Goal: Transaction & Acquisition: Purchase product/service

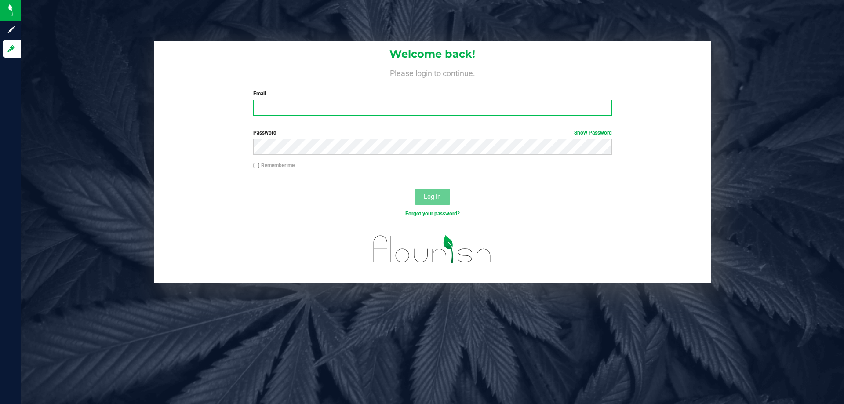
click at [384, 109] on input "Email" at bounding box center [432, 108] width 358 height 16
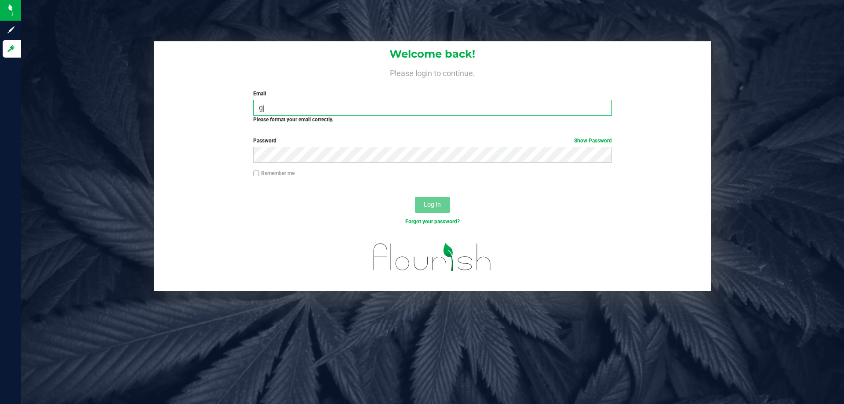
type input "g"
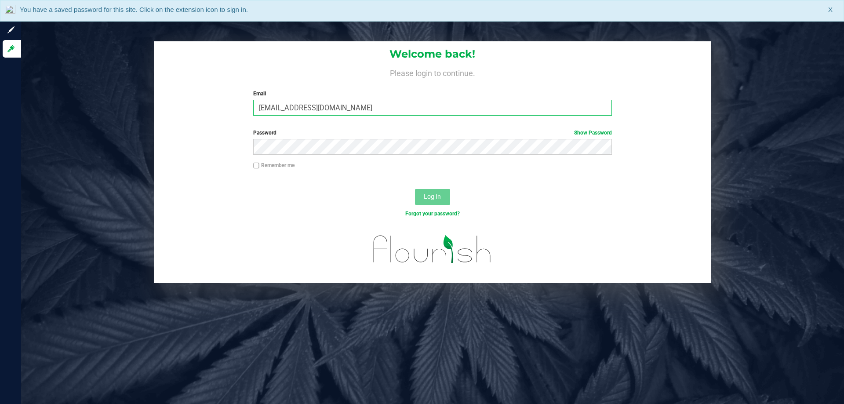
type input "gjewelewicz@liveparallel.com"
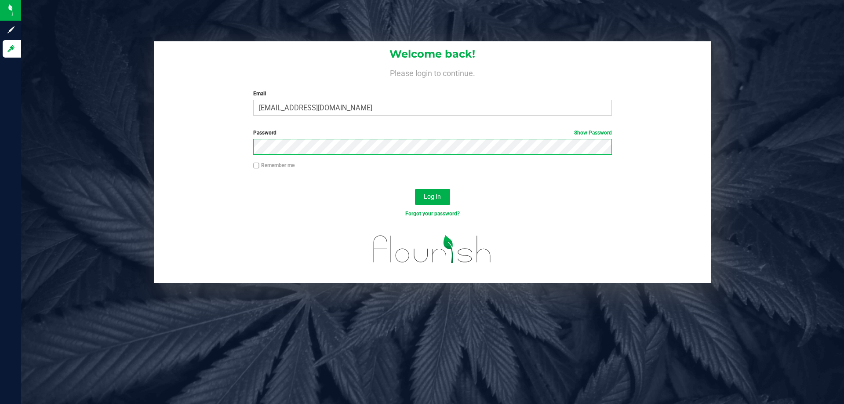
click at [415, 189] on button "Log In" at bounding box center [432, 197] width 35 height 16
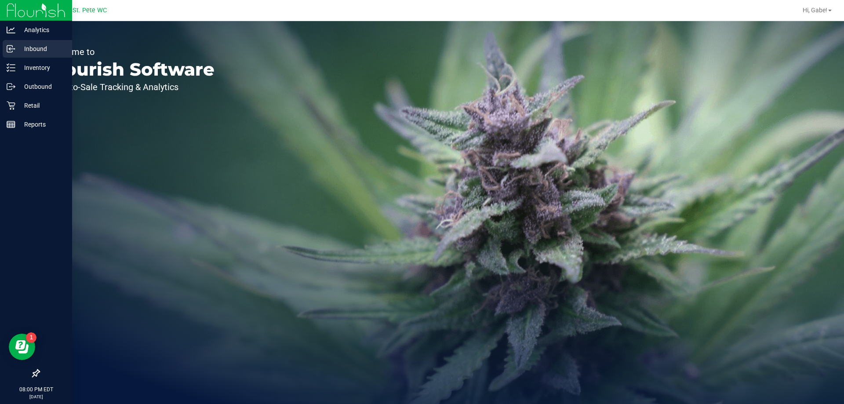
click at [10, 50] on icon at bounding box center [9, 49] width 1 height 1
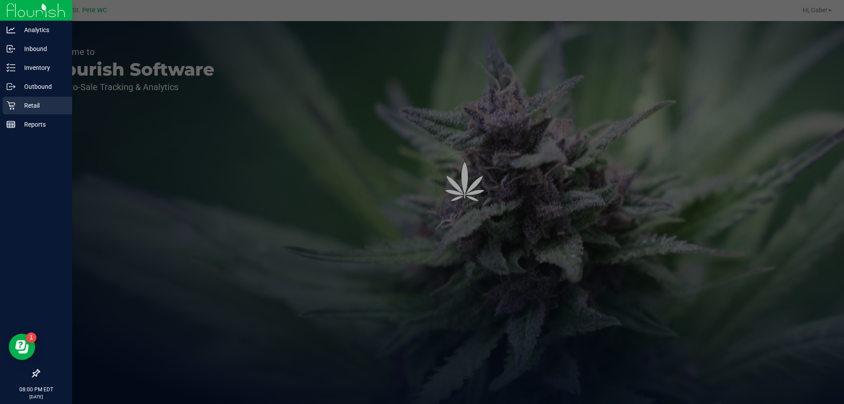
click at [39, 110] on p "Retail" at bounding box center [41, 105] width 53 height 11
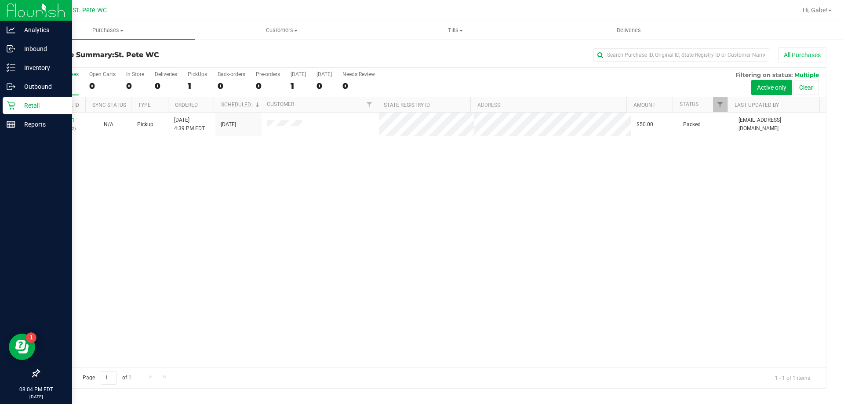
click at [25, 105] on p "Retail" at bounding box center [41, 105] width 53 height 11
click at [15, 102] on p "Retail" at bounding box center [41, 105] width 53 height 11
click at [26, 110] on p "Retail" at bounding box center [41, 105] width 53 height 11
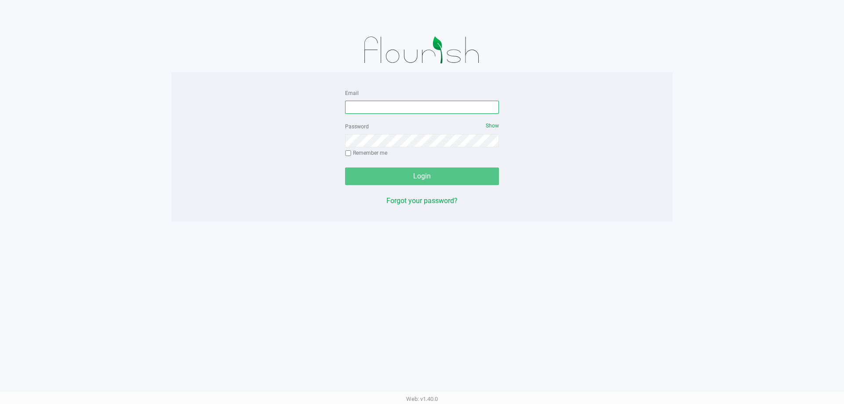
drag, startPoint x: 379, startPoint y: 107, endPoint x: 442, endPoint y: 47, distance: 86.5
click at [379, 106] on input "Email" at bounding box center [422, 107] width 154 height 13
type input "[EMAIL_ADDRESS][DOMAIN_NAME]"
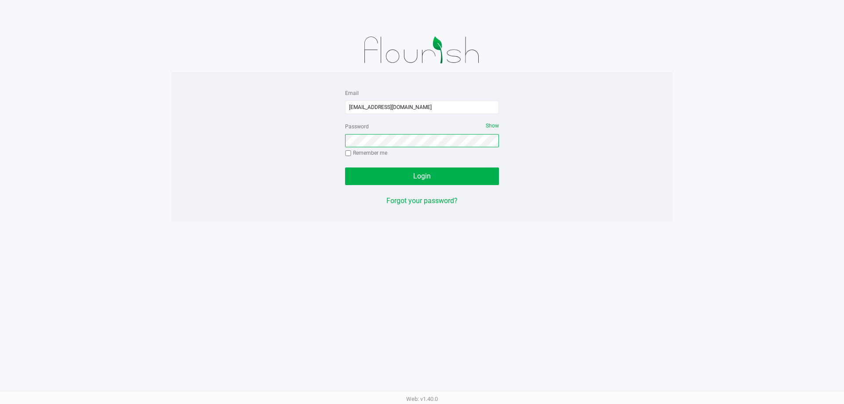
click at [345, 168] on button "Login" at bounding box center [422, 177] width 154 height 18
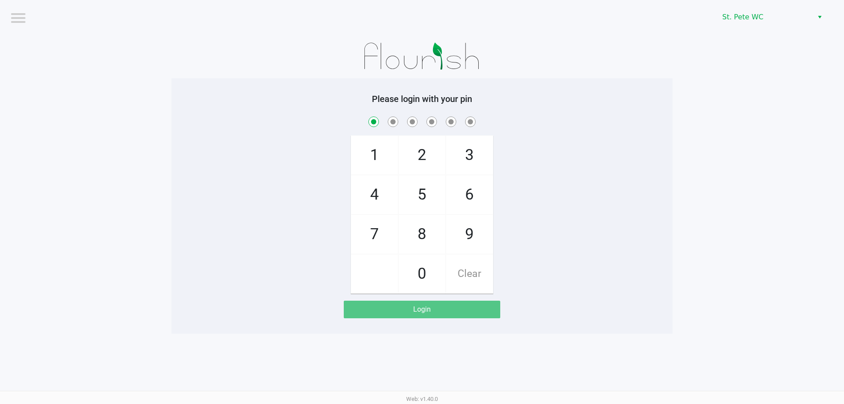
checkbox input "true"
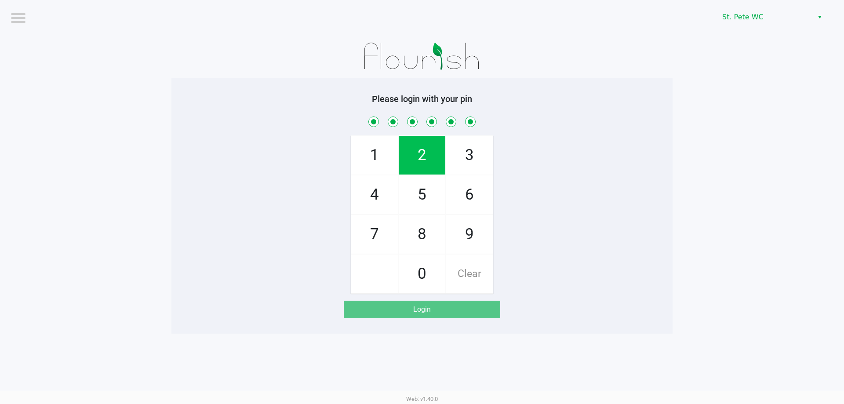
checkbox input "true"
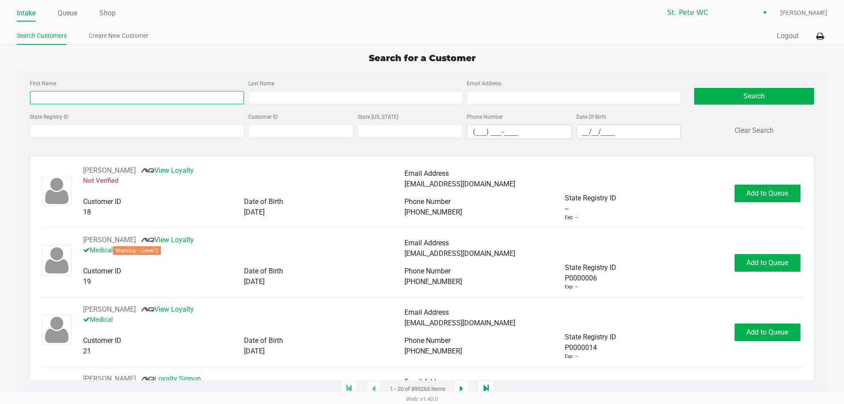
click at [157, 99] on input "First Name" at bounding box center [137, 97] width 214 height 13
type input "[PERSON_NAME]"
click at [279, 95] on input "Last Name" at bounding box center [355, 97] width 214 height 13
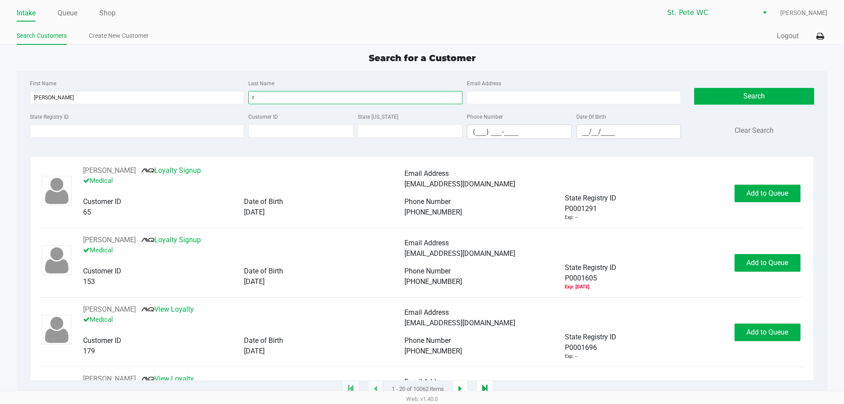
type input "r"
click at [172, 108] on div "First Name [PERSON_NAME] Last Name r Email Address" at bounding box center [356, 94] width 656 height 33
click at [170, 98] on input "[PERSON_NAME]" at bounding box center [137, 97] width 214 height 13
click at [440, 95] on input "r" at bounding box center [355, 97] width 214 height 13
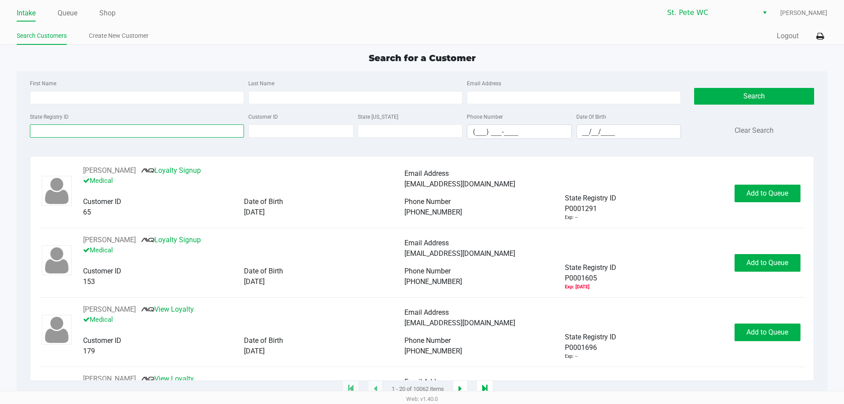
click at [135, 133] on input "State Registry ID" at bounding box center [137, 130] width 214 height 13
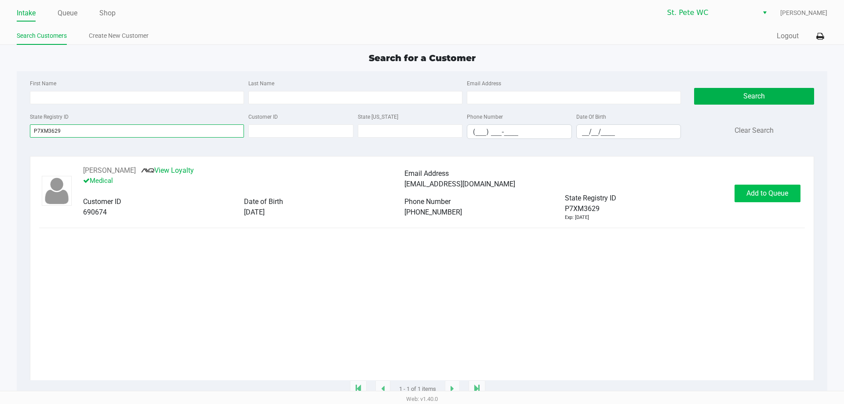
type input "P7XM3629"
click at [749, 200] on button "Add to Queue" at bounding box center [768, 194] width 66 height 18
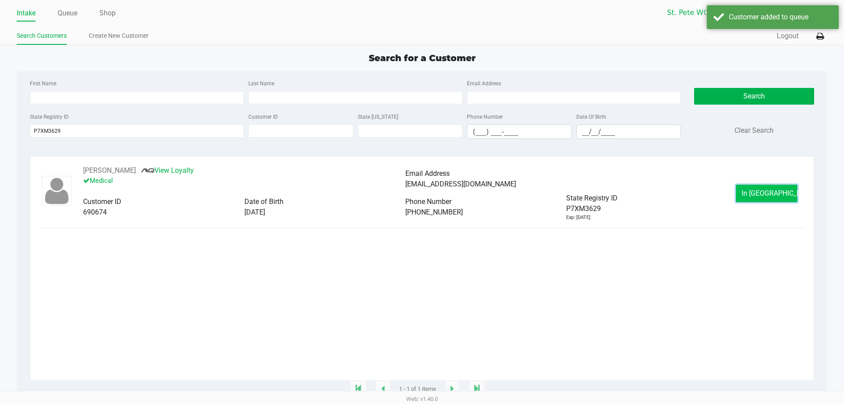
click at [757, 196] on span "In [GEOGRAPHIC_DATA]" at bounding box center [779, 193] width 74 height 8
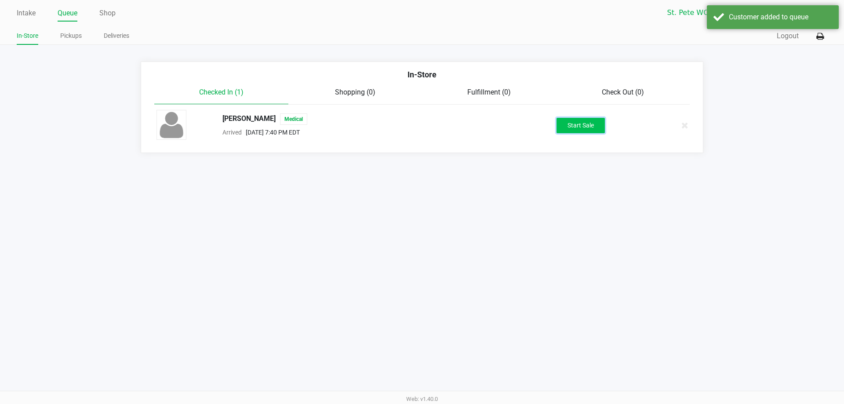
click at [576, 121] on button "Start Sale" at bounding box center [581, 125] width 48 height 15
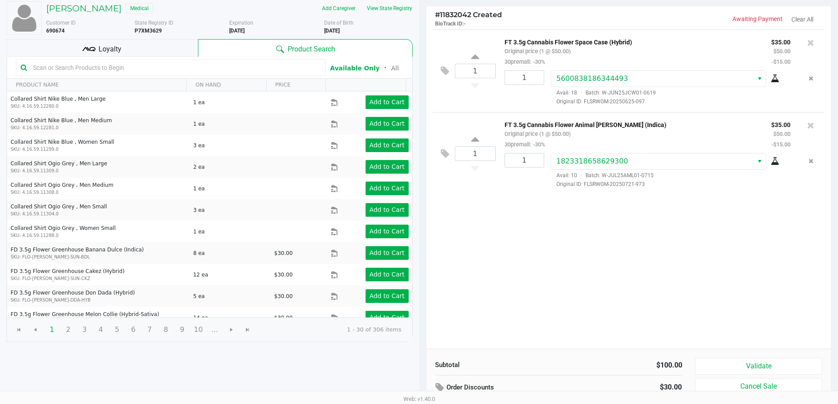
scroll to position [90, 0]
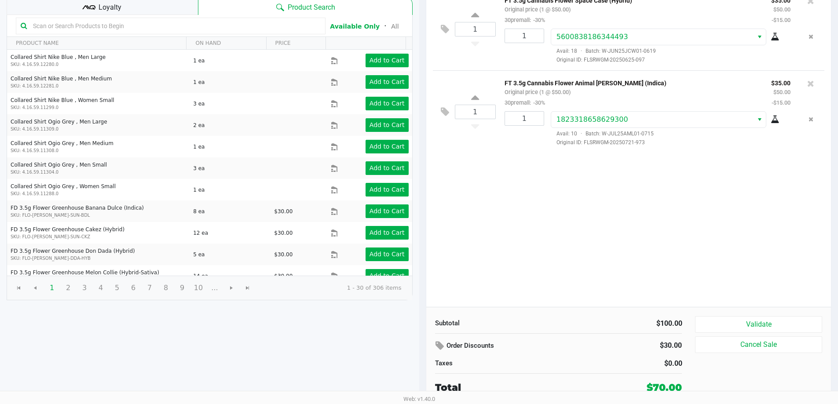
click at [434, 346] on div "Order Discounts" at bounding box center [515, 346] width 174 height 16
click at [439, 344] on icon at bounding box center [440, 346] width 11 height 10
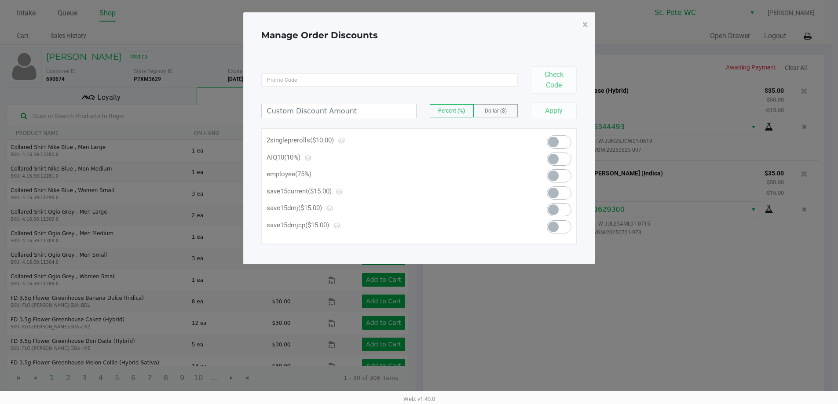
scroll to position [0, 0]
click at [565, 171] on span at bounding box center [562, 175] width 25 height 13
type input "75.00"
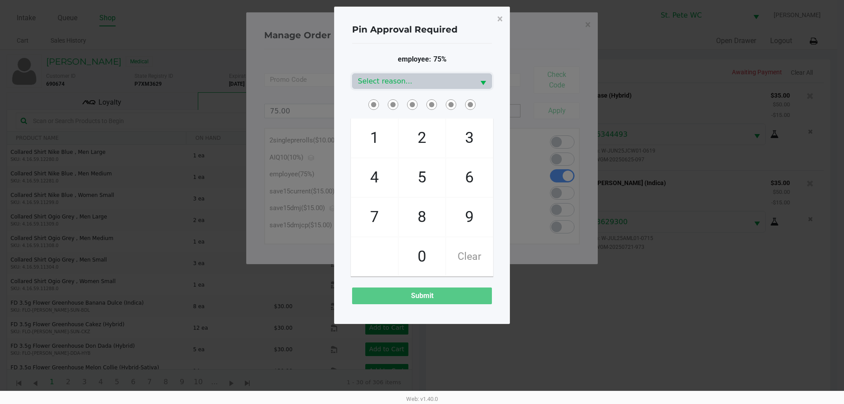
click at [390, 172] on span "4" at bounding box center [374, 177] width 47 height 39
checkbox input "true"
click at [385, 153] on span "1" at bounding box center [374, 138] width 47 height 39
checkbox input "true"
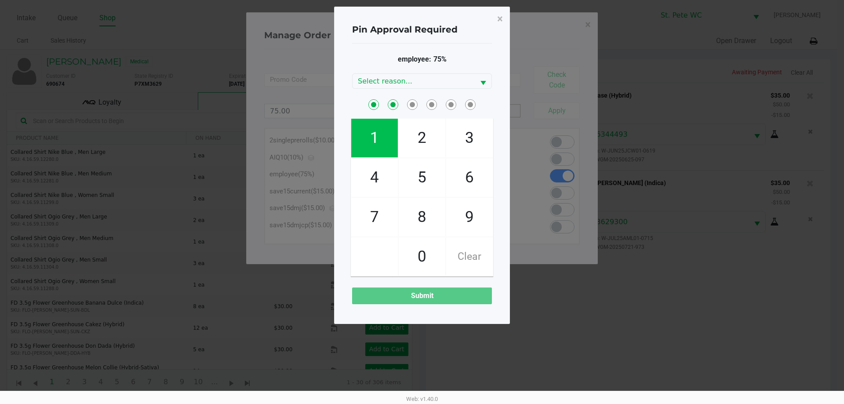
click at [416, 175] on span "5" at bounding box center [422, 177] width 47 height 39
checkbox input "true"
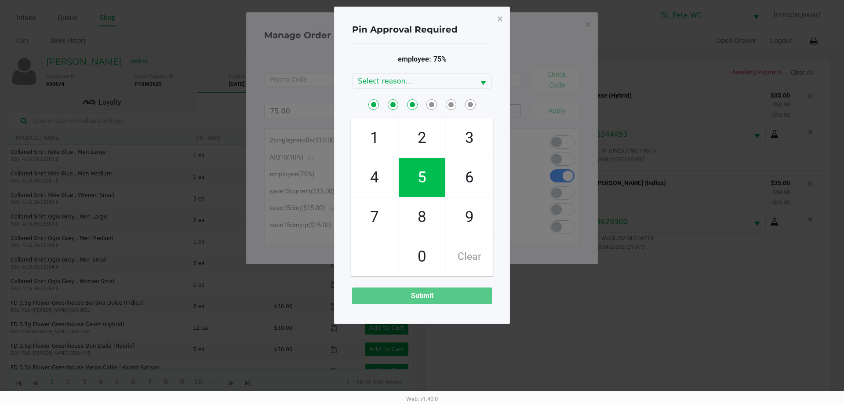
click at [425, 129] on span "2" at bounding box center [422, 138] width 47 height 39
checkbox input "true"
click at [425, 129] on span "2" at bounding box center [422, 138] width 47 height 39
checkbox input "true"
click at [384, 200] on span "7" at bounding box center [374, 217] width 47 height 39
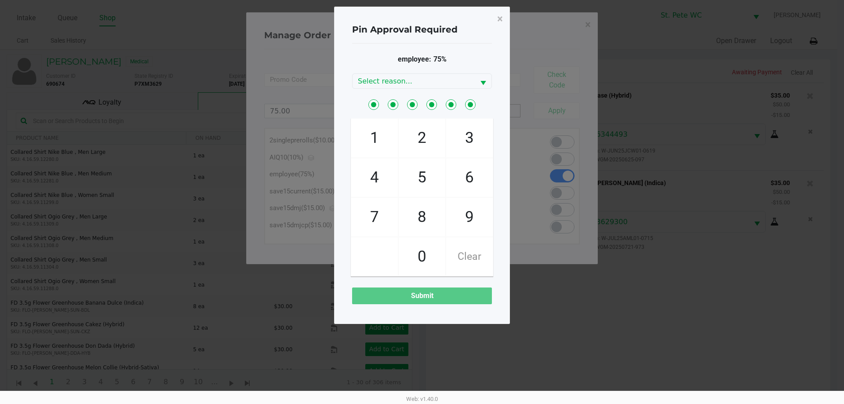
checkbox input "true"
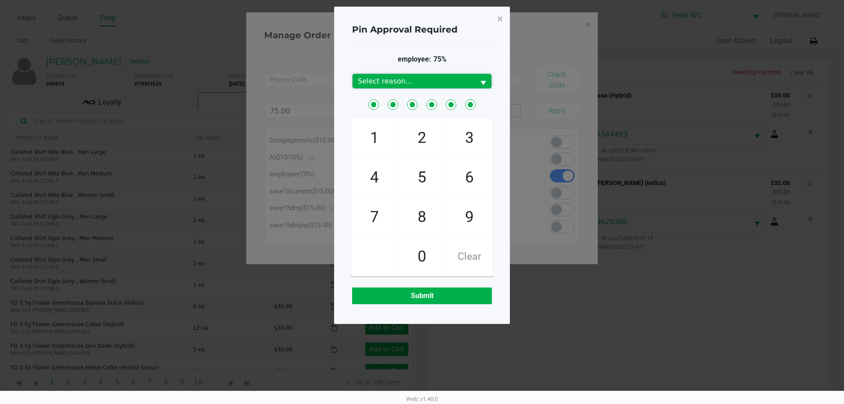
click at [416, 75] on span "Select reason..." at bounding box center [414, 81] width 122 height 15
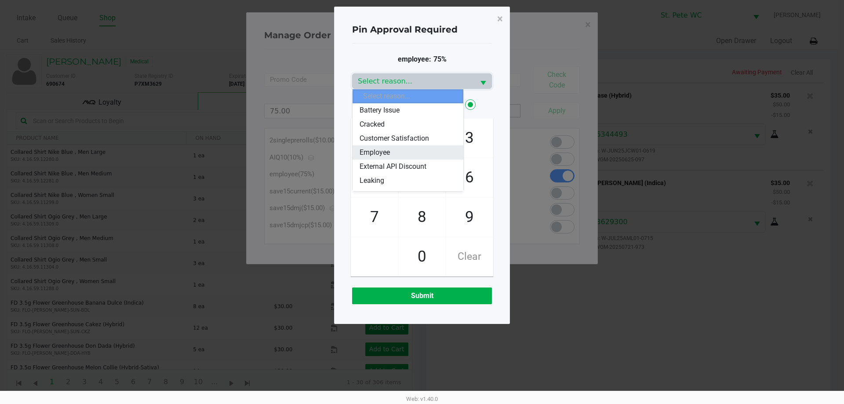
click at [403, 150] on li "Employee" at bounding box center [408, 153] width 111 height 14
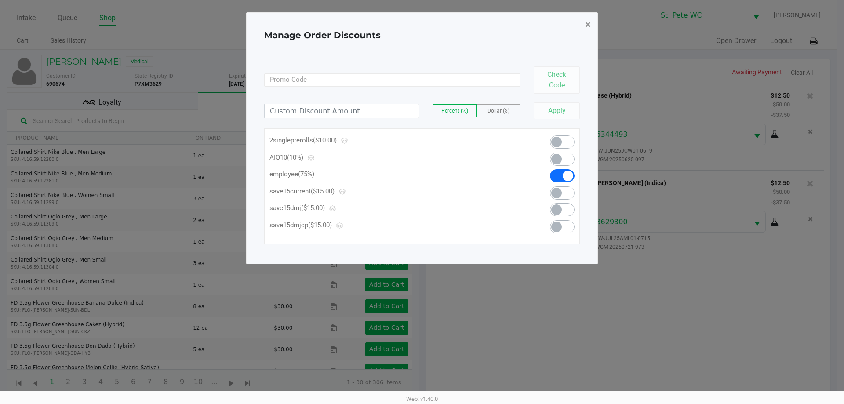
click at [587, 22] on span "×" at bounding box center [588, 24] width 6 height 12
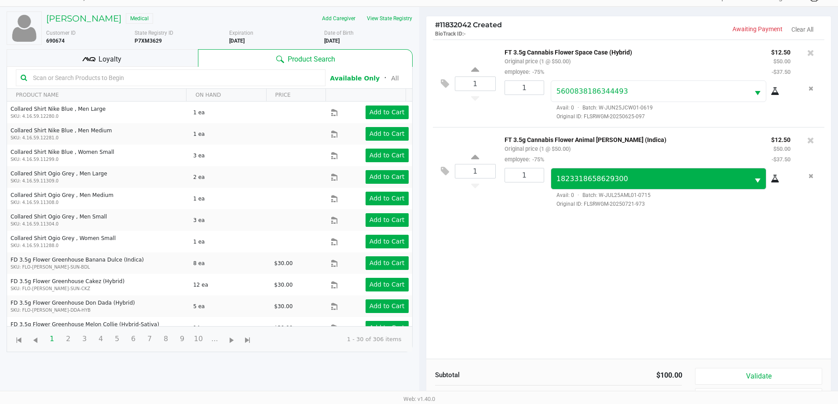
scroll to position [95, 0]
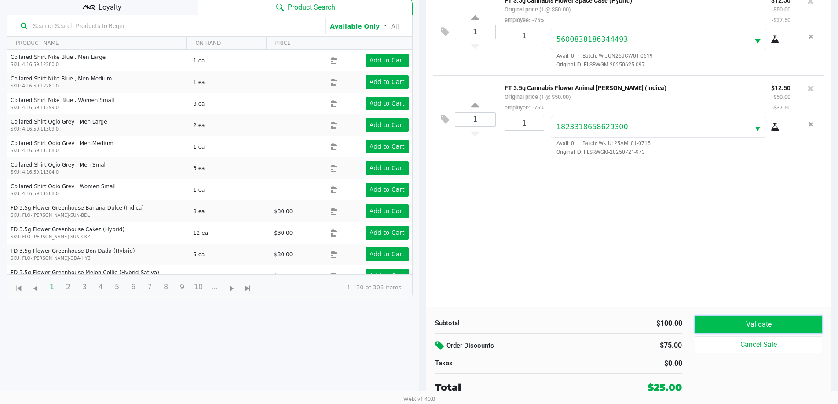
click at [724, 320] on button "Validate" at bounding box center [758, 324] width 127 height 17
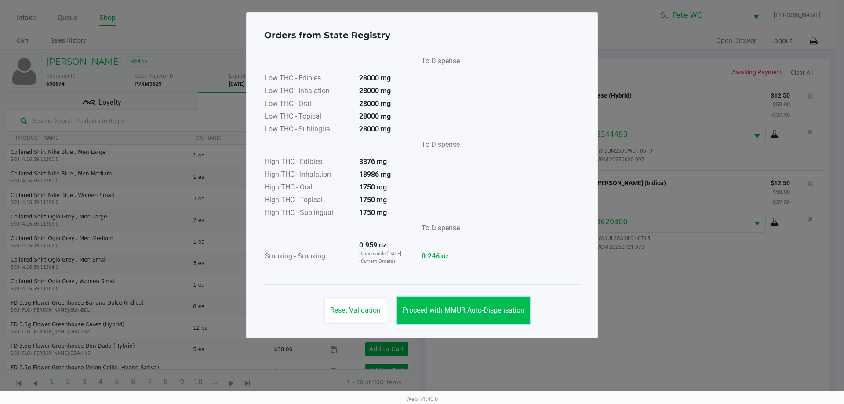
click at [475, 305] on button "Proceed with MMUR Auto-Dispensation" at bounding box center [463, 310] width 133 height 26
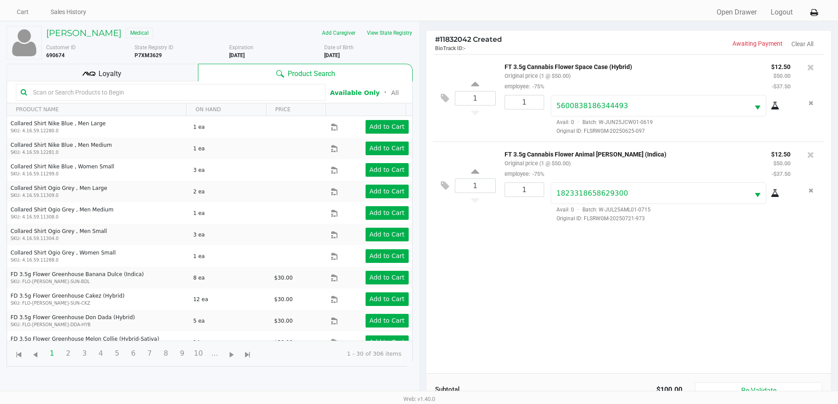
scroll to position [95, 0]
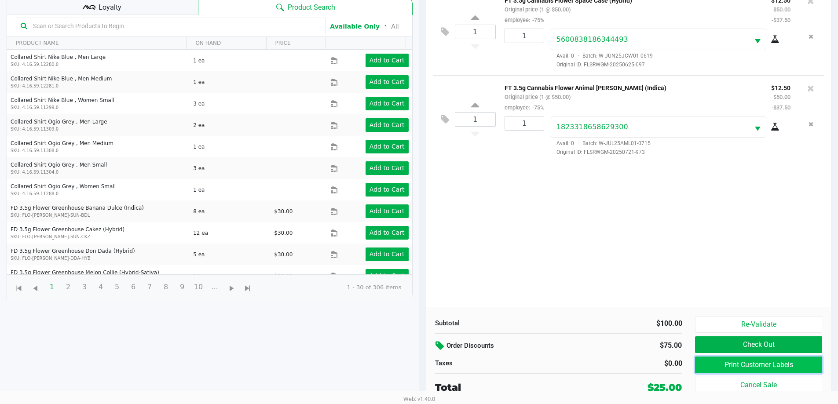
click at [796, 364] on button "Print Customer Labels" at bounding box center [758, 365] width 127 height 17
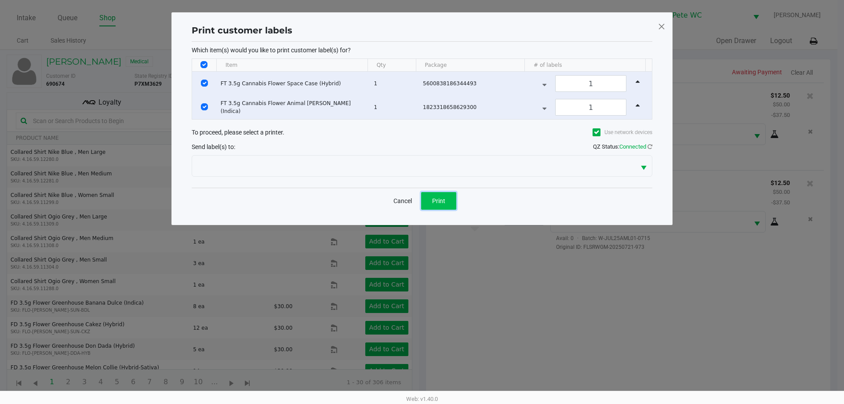
click at [444, 195] on button "Print" at bounding box center [438, 201] width 35 height 18
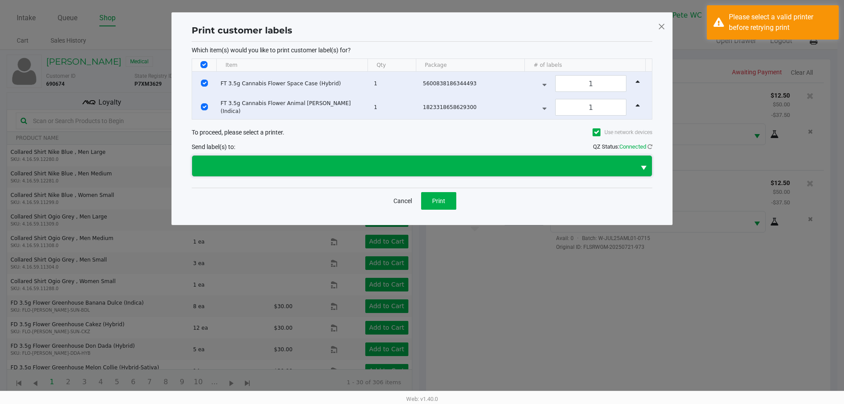
click at [347, 171] on span at bounding box center [413, 166] width 443 height 21
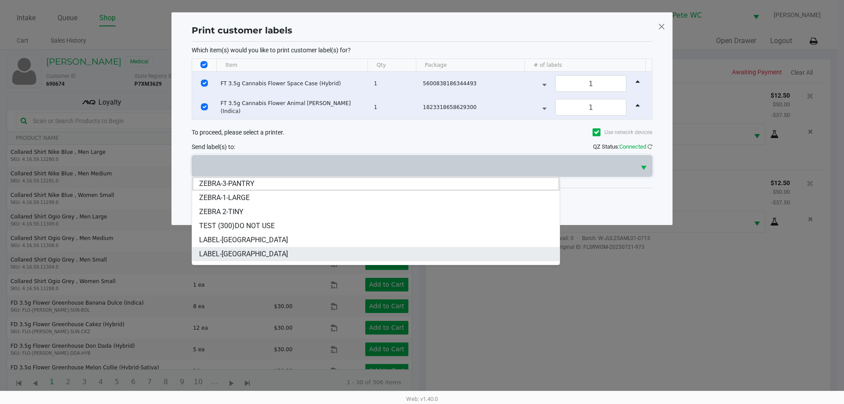
click at [300, 257] on li "LABEL-[GEOGRAPHIC_DATA]" at bounding box center [376, 254] width 368 height 14
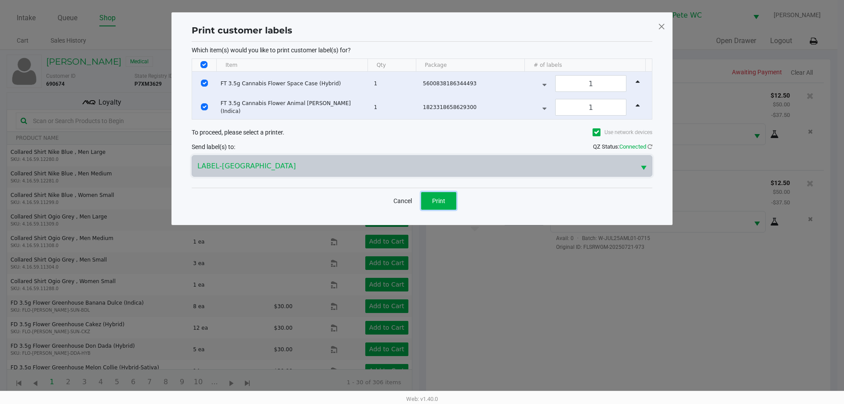
drag, startPoint x: 430, startPoint y: 196, endPoint x: 420, endPoint y: 197, distance: 9.8
click at [430, 197] on button "Print" at bounding box center [438, 201] width 35 height 18
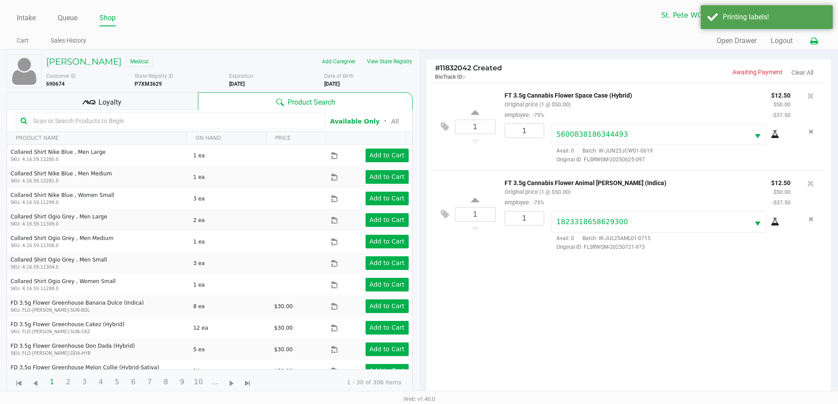
click at [814, 41] on icon at bounding box center [813, 41] width 7 height 6
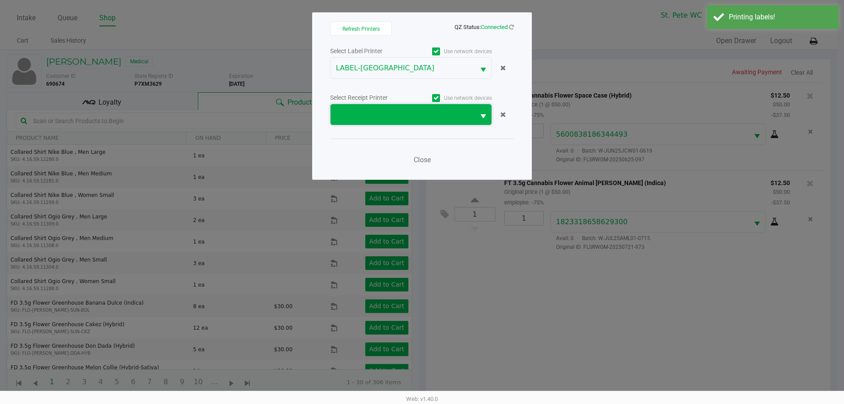
click at [353, 114] on span at bounding box center [403, 115] width 134 height 11
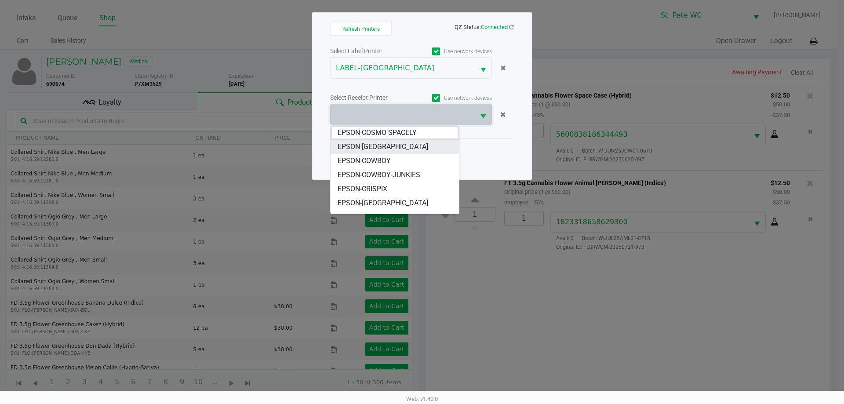
click at [377, 142] on span "EPSON-[GEOGRAPHIC_DATA]" at bounding box center [383, 147] width 91 height 11
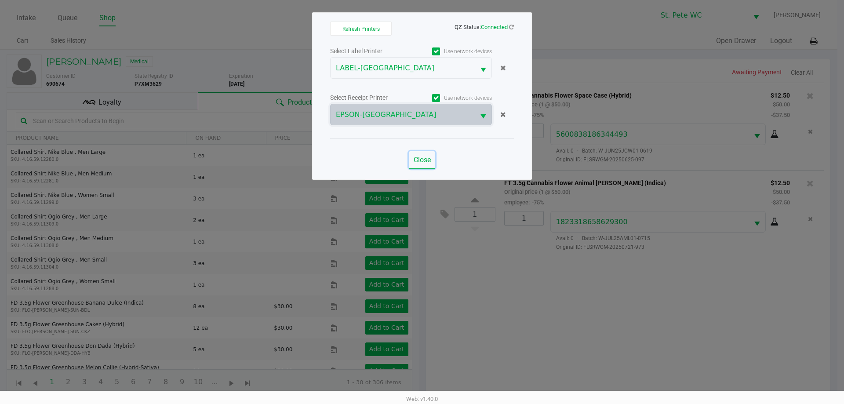
click at [426, 160] on span "Close" at bounding box center [422, 160] width 17 height 8
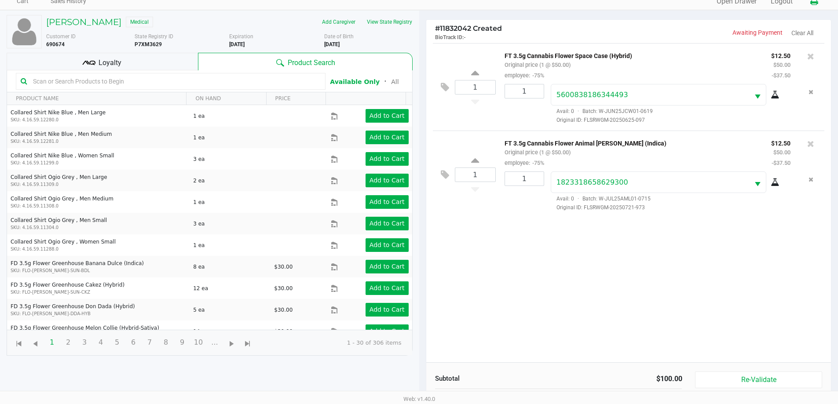
scroll to position [95, 0]
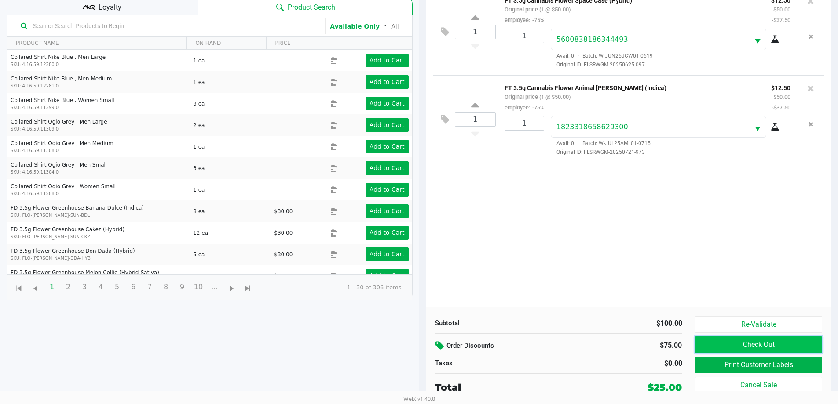
click at [771, 348] on button "Check Out" at bounding box center [758, 344] width 127 height 17
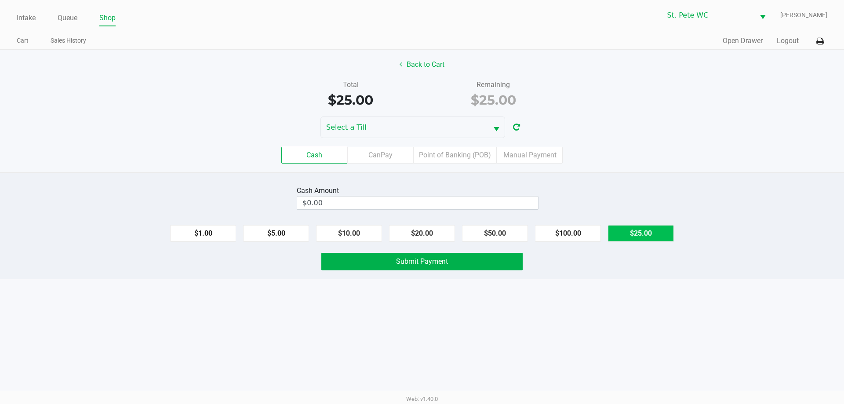
click at [622, 230] on button "$25.00" at bounding box center [641, 233] width 66 height 17
type input "$25.00"
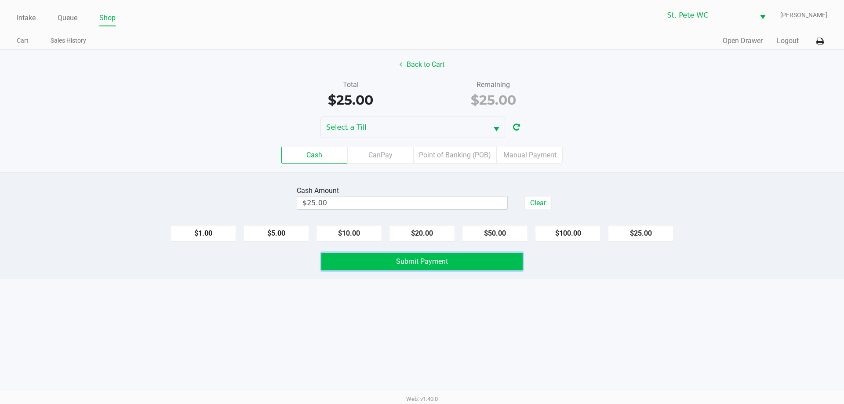
click at [504, 260] on button "Submit Payment" at bounding box center [421, 262] width 201 height 18
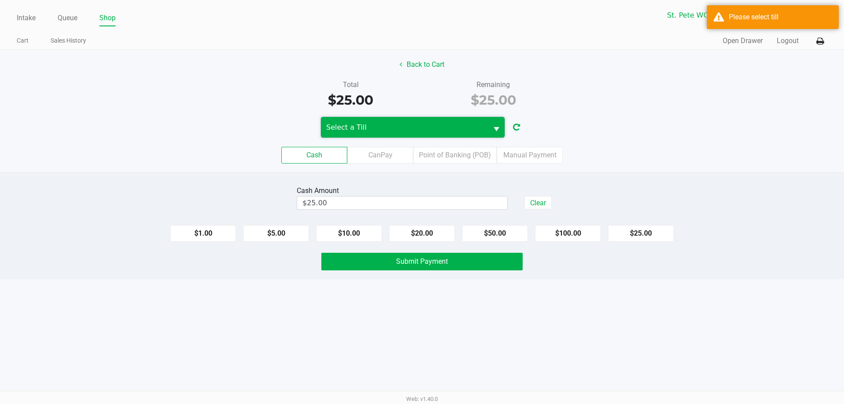
click at [402, 120] on span "Select a Till" at bounding box center [404, 127] width 167 height 21
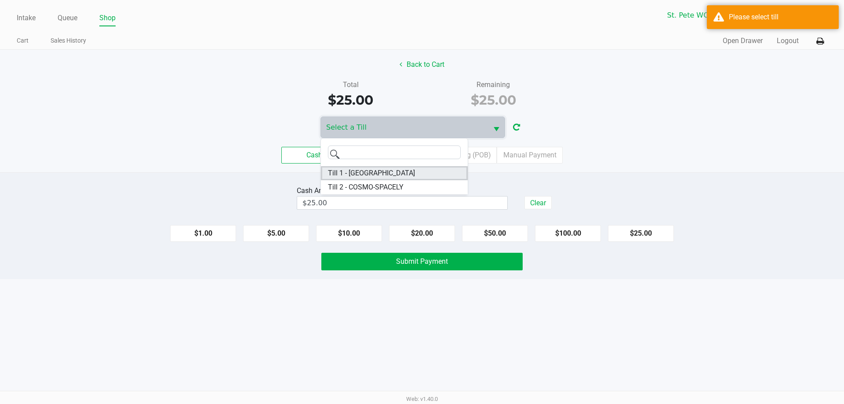
click at [371, 172] on span "Till 1 - [GEOGRAPHIC_DATA]" at bounding box center [371, 173] width 87 height 11
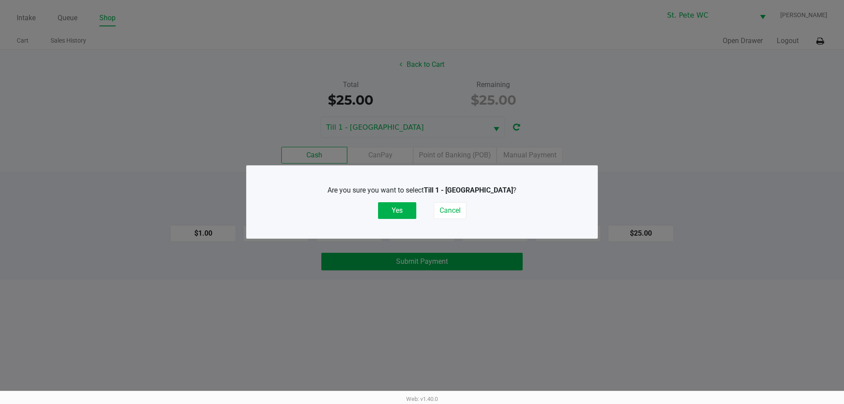
click at [413, 219] on div "Are you sure you want to select Till 1 - [GEOGRAPHIC_DATA] ? Yes Cancel" at bounding box center [422, 202] width 316 height 55
click at [404, 211] on button "Yes" at bounding box center [397, 210] width 38 height 17
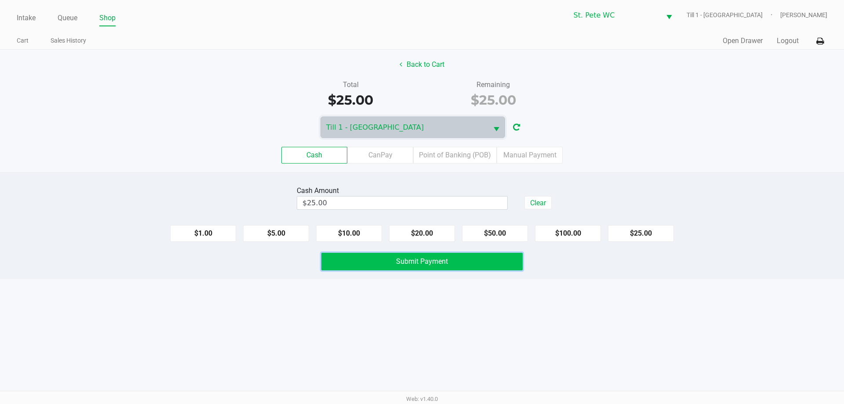
click at [411, 260] on span "Submit Payment" at bounding box center [422, 261] width 52 height 8
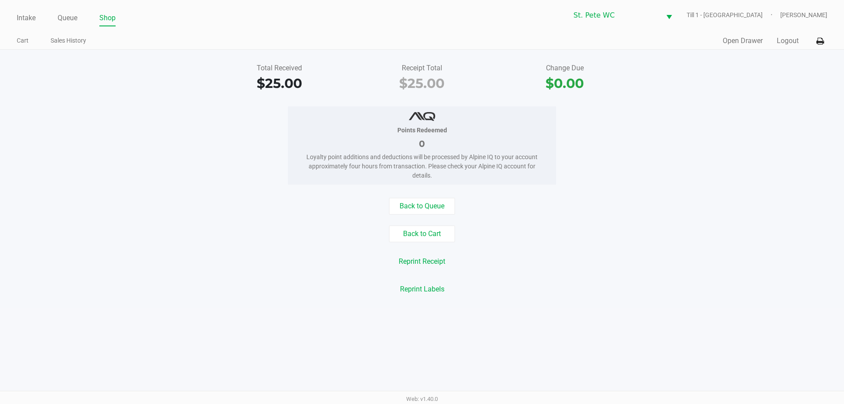
click at [739, 34] on div "Quick Sale Open Drawer Logout" at bounding box center [624, 41] width 405 height 16
click at [739, 42] on button "Open Drawer" at bounding box center [743, 41] width 40 height 11
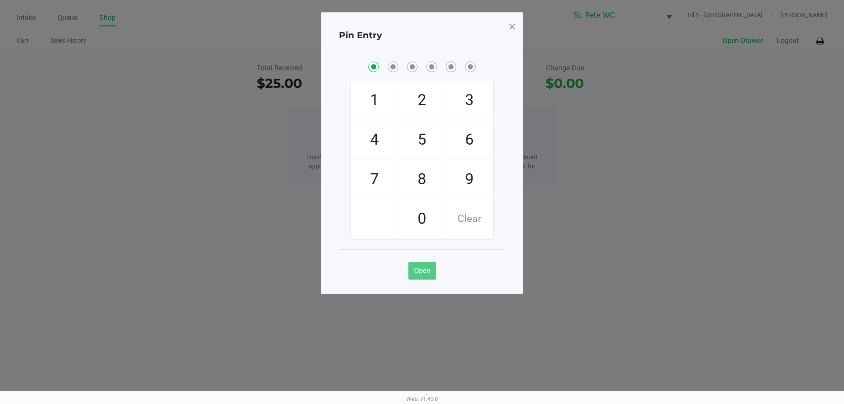
checkbox input "true"
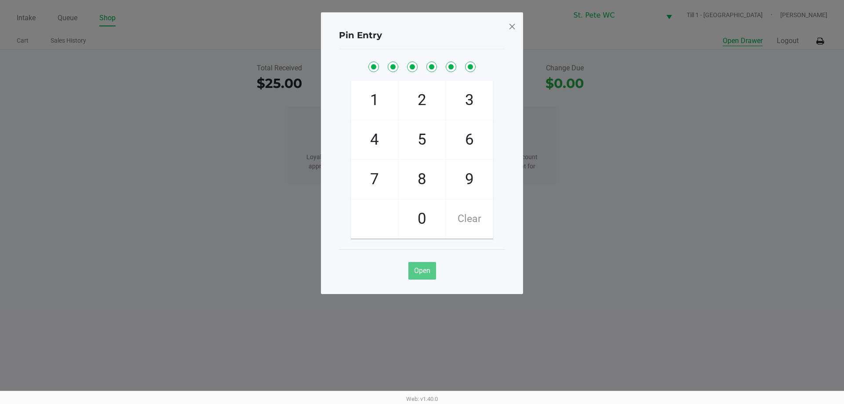
checkbox input "true"
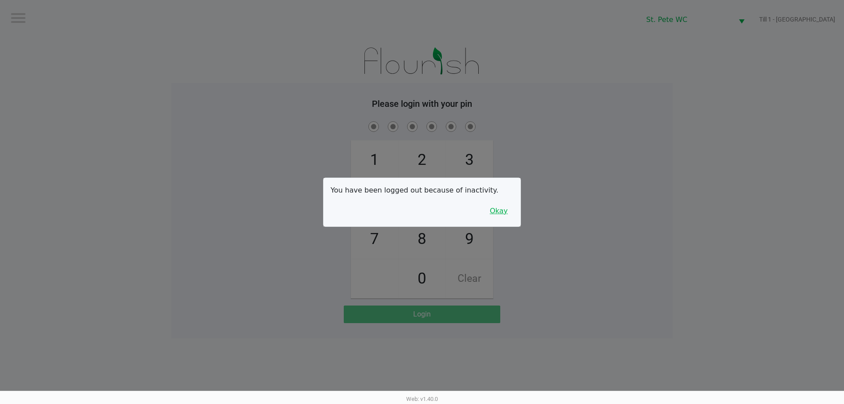
click at [505, 213] on button "Okay" at bounding box center [498, 211] width 29 height 17
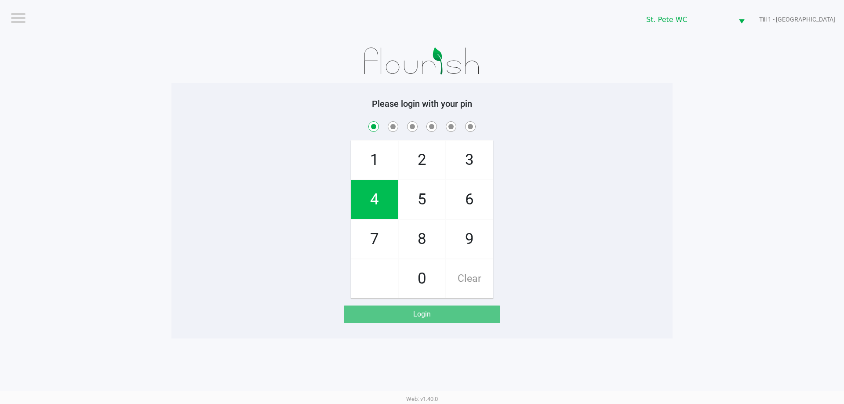
checkbox input "true"
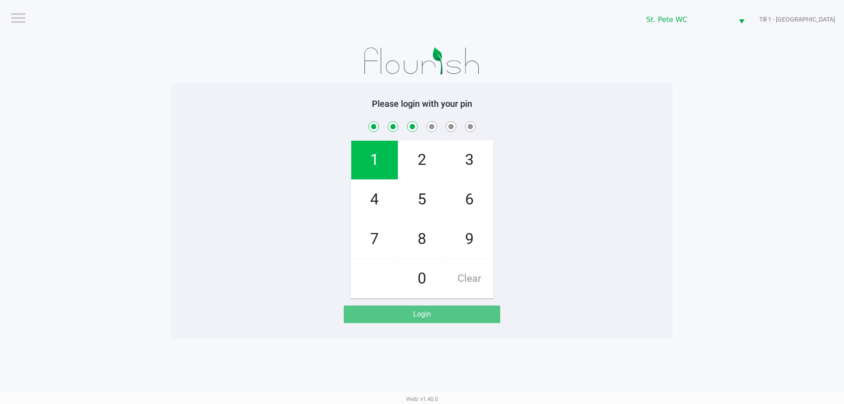
checkbox input "true"
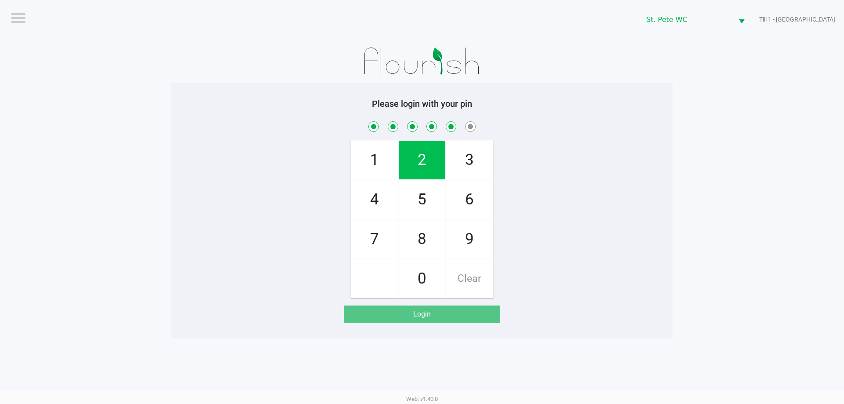
checkbox input "true"
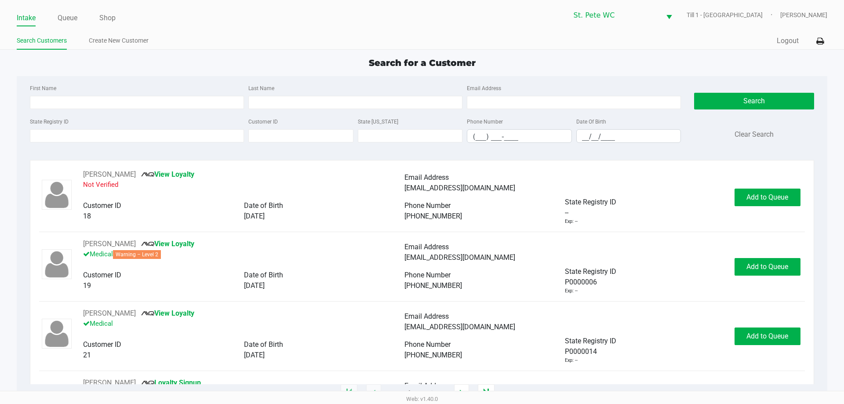
type input "[PERSON_NAME]"
type input "THORN"
type input "[DATE]"
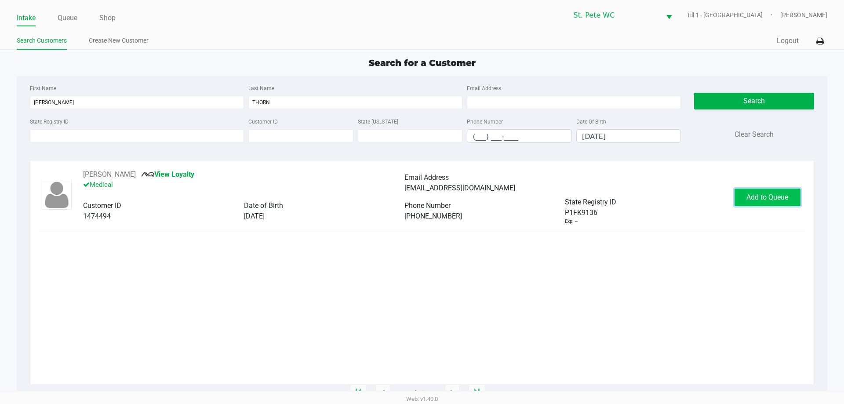
click at [750, 197] on span "Add to Queue" at bounding box center [768, 197] width 42 height 8
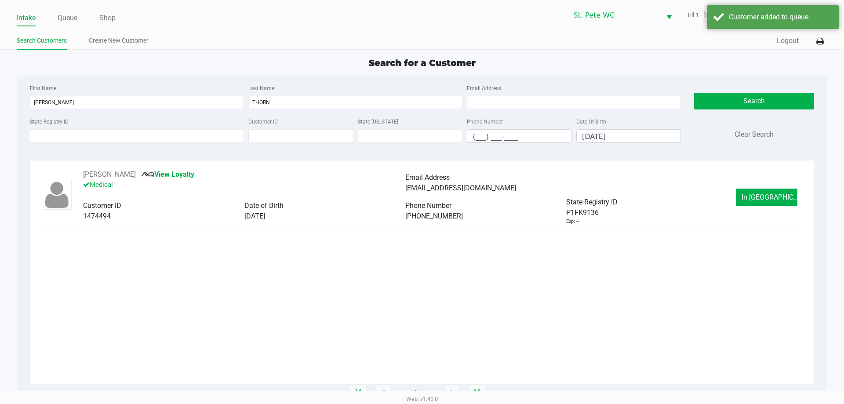
click at [752, 197] on button "In [GEOGRAPHIC_DATA]" at bounding box center [767, 198] width 62 height 18
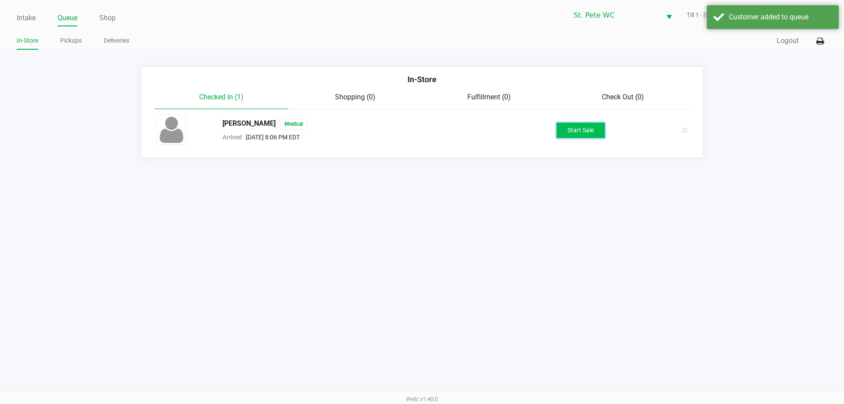
click at [585, 127] on button "Start Sale" at bounding box center [581, 130] width 48 height 15
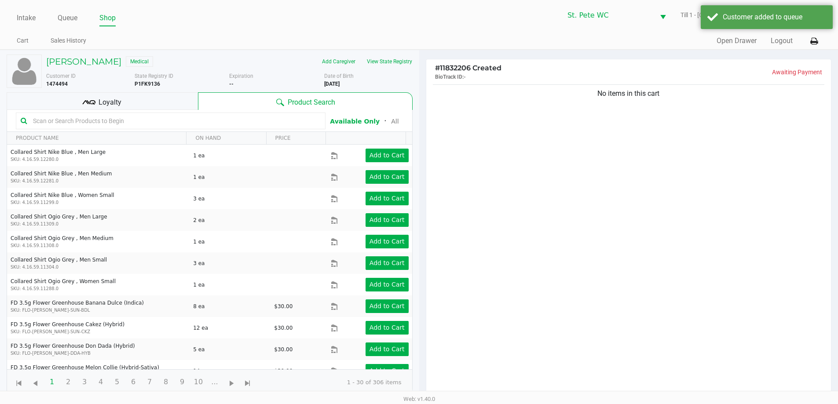
click at [522, 157] on div "No items in this cart" at bounding box center [628, 242] width 405 height 319
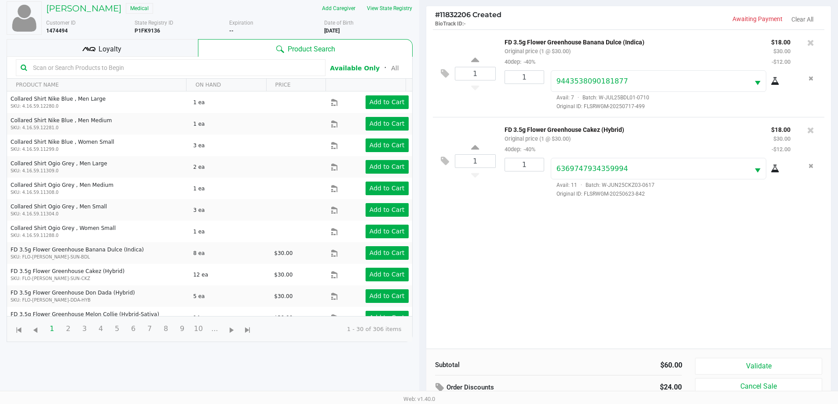
scroll to position [95, 0]
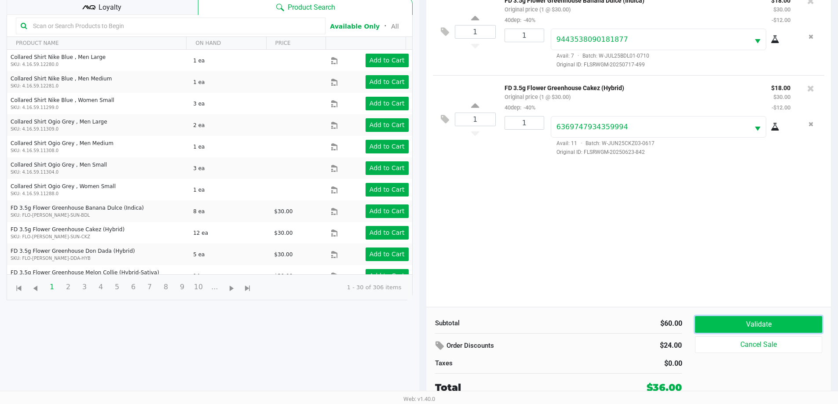
click at [774, 321] on button "Validate" at bounding box center [758, 324] width 127 height 17
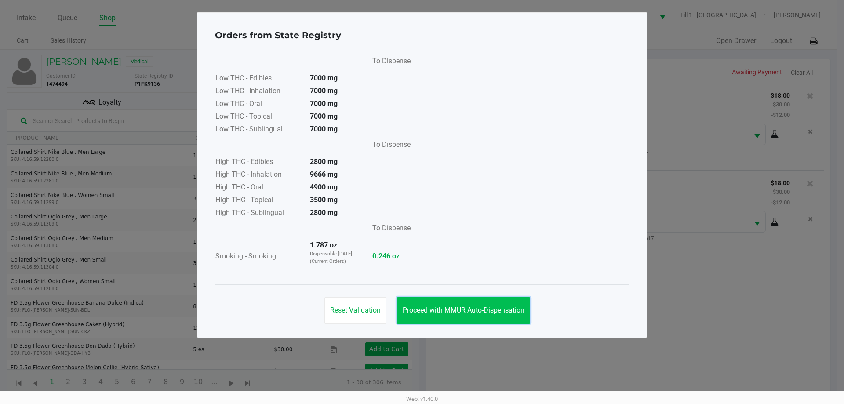
click at [502, 301] on button "Proceed with MMUR Auto-Dispensation" at bounding box center [463, 310] width 133 height 26
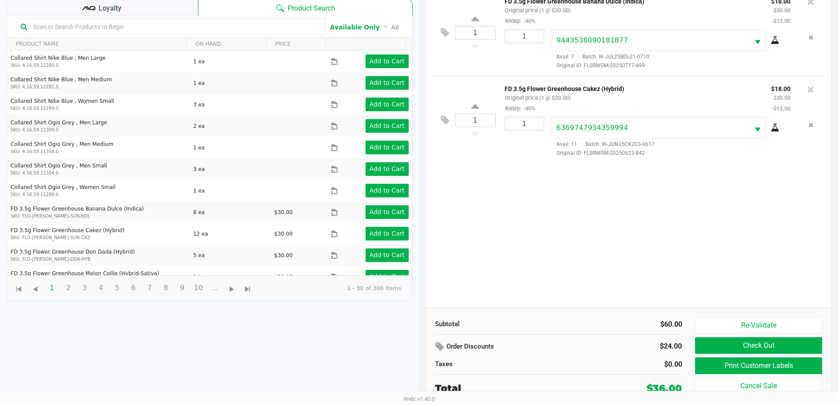
scroll to position [95, 0]
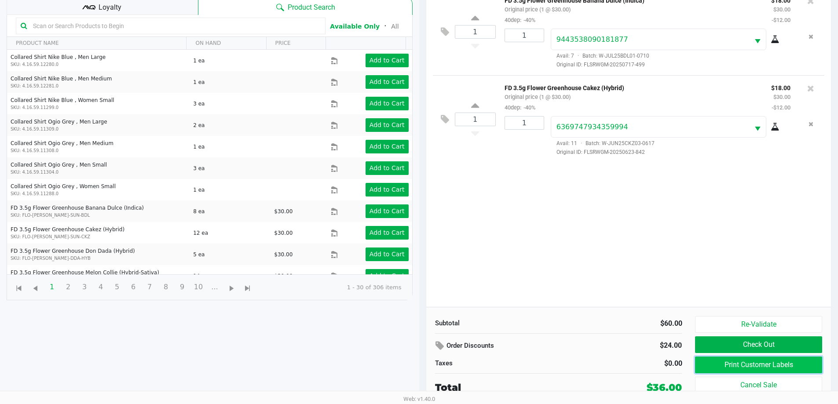
click at [747, 360] on button "Print Customer Labels" at bounding box center [758, 365] width 127 height 17
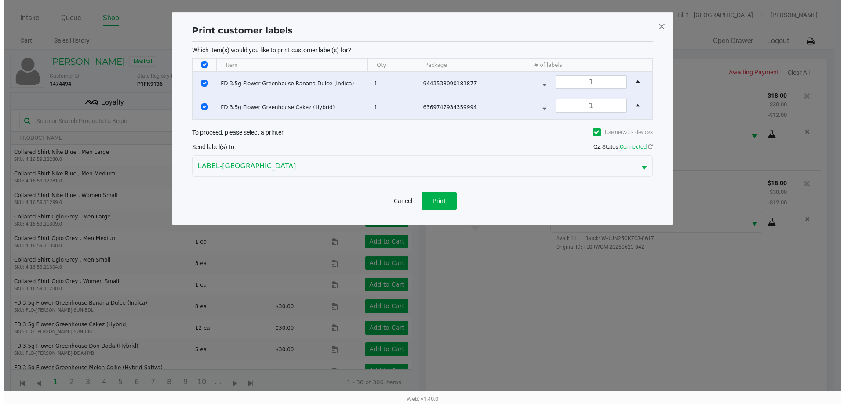
scroll to position [0, 0]
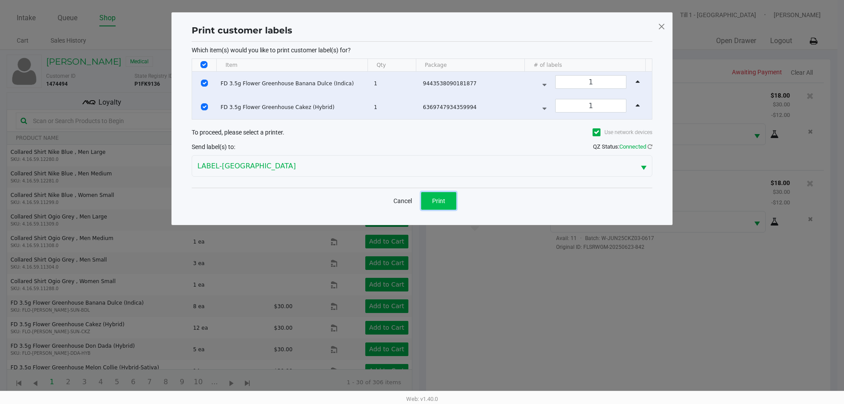
click at [438, 201] on span "Print" at bounding box center [438, 200] width 13 height 7
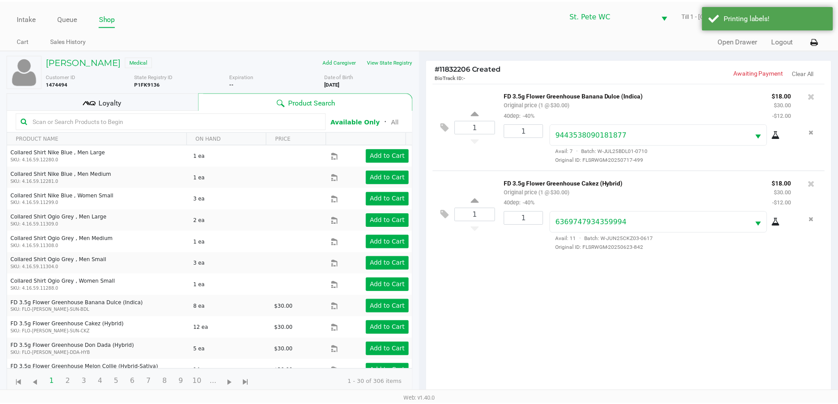
scroll to position [95, 0]
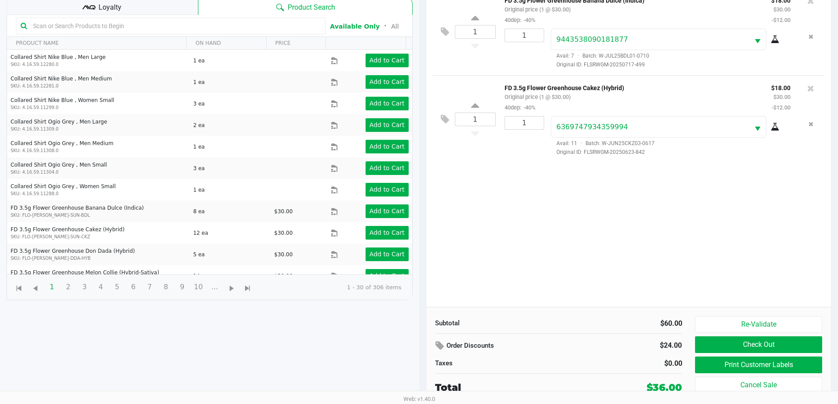
click at [760, 334] on div "Re-Validate Check Out Print Customer Labels Cancel Sale" at bounding box center [761, 355] width 133 height 79
click at [757, 343] on button "Check Out" at bounding box center [758, 344] width 127 height 17
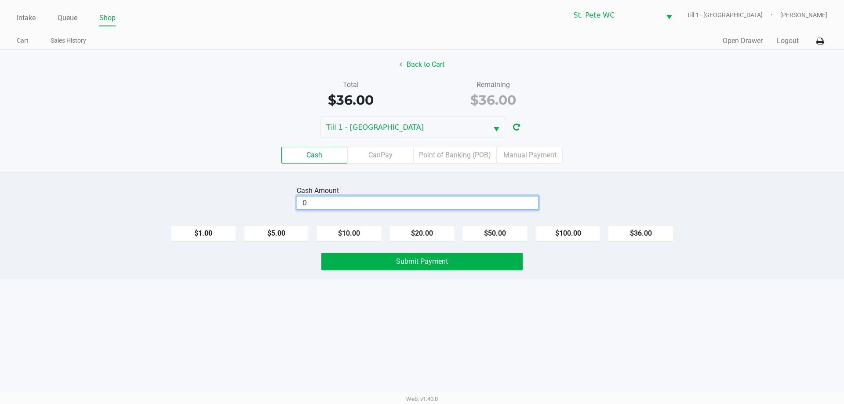
click at [467, 203] on input "0" at bounding box center [417, 203] width 241 height 13
click at [518, 205] on input "0" at bounding box center [417, 203] width 241 height 13
type input "$40.00"
click at [619, 173] on div "Cash Amount $40.00 Clear $1.00 $5.00 $10.00 $20.00 $50.00 $100.00 $36.00 Submit…" at bounding box center [422, 225] width 844 height 107
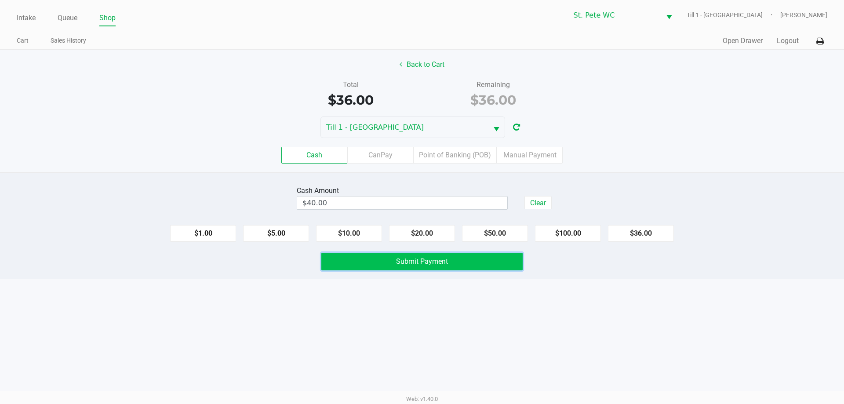
click at [416, 263] on span "Submit Payment" at bounding box center [422, 261] width 52 height 8
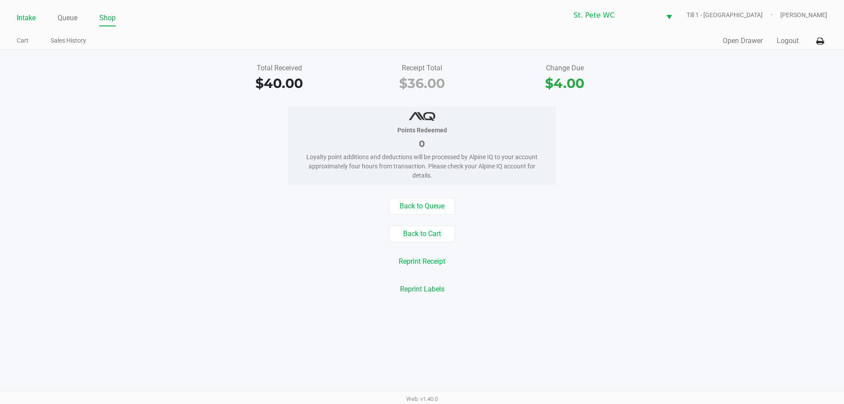
click at [18, 19] on link "Intake" at bounding box center [26, 18] width 19 height 12
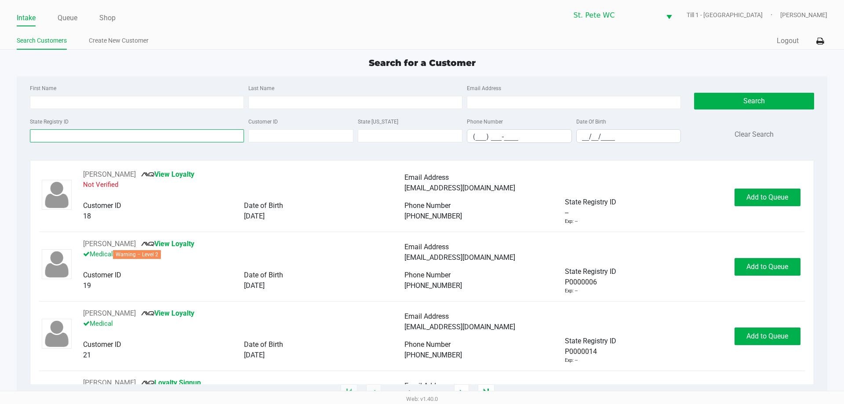
click at [185, 136] on input "State Registry ID" at bounding box center [137, 135] width 214 height 13
click at [332, 67] on div "Search for a Customer" at bounding box center [422, 62] width 824 height 13
click at [192, 142] on div "State Registry ID" at bounding box center [137, 129] width 219 height 27
click at [197, 133] on input "State Registry ID" at bounding box center [137, 135] width 214 height 13
click at [179, 130] on input "State Registry ID" at bounding box center [137, 135] width 214 height 13
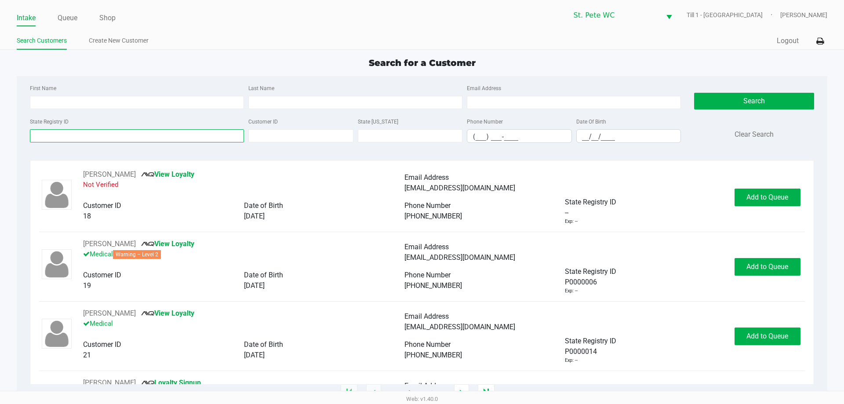
click at [179, 130] on input "State Registry ID" at bounding box center [137, 135] width 214 height 13
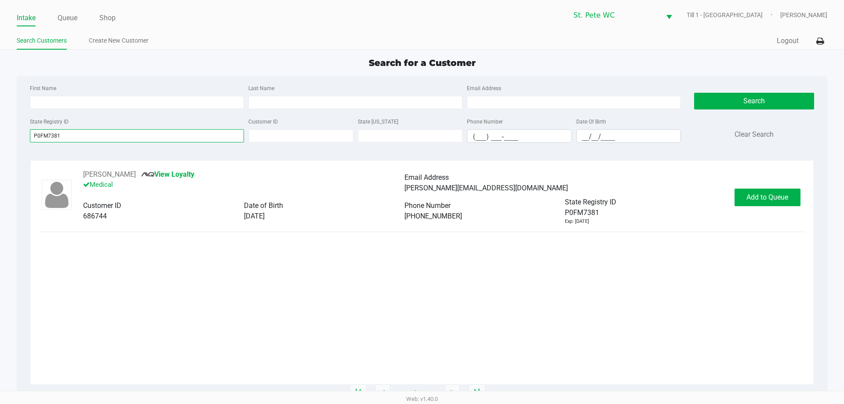
type input "P0FM7381"
drag, startPoint x: 281, startPoint y: 214, endPoint x: 243, endPoint y: 218, distance: 38.1
click at [243, 218] on div "Customer ID 686744 Date of Birth [DEMOGRAPHIC_DATA]" at bounding box center [243, 211] width 321 height 21
click at [315, 206] on div "Date of Birth" at bounding box center [324, 206] width 161 height 11
click at [786, 200] on span "Add to Queue" at bounding box center [768, 197] width 42 height 8
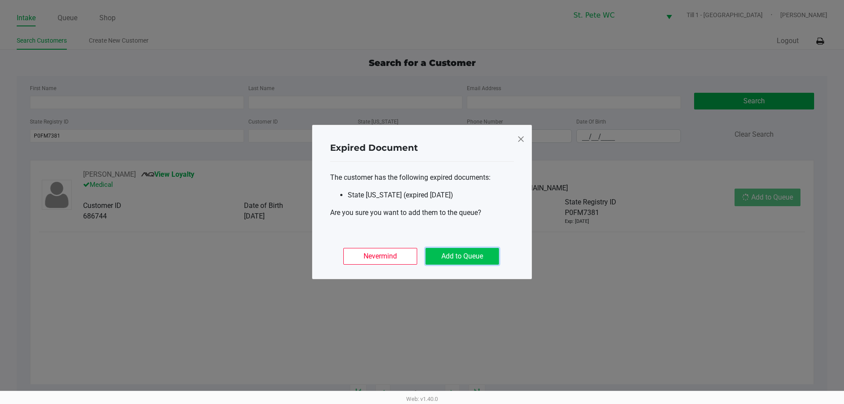
click at [486, 255] on button "Add to Queue" at bounding box center [462, 256] width 73 height 17
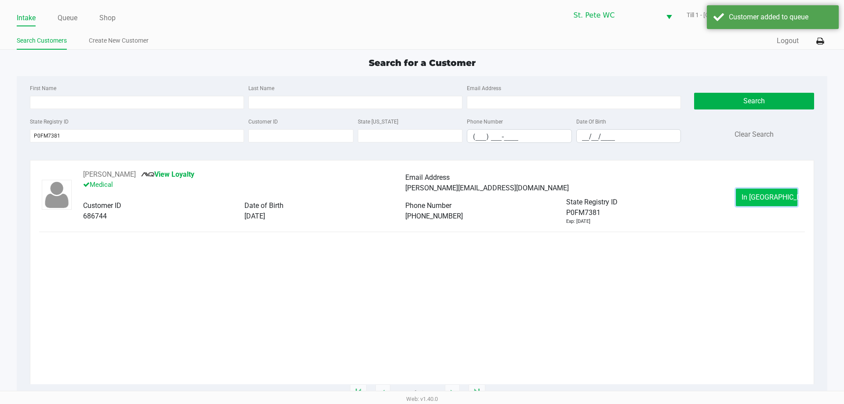
click at [762, 190] on button "In [GEOGRAPHIC_DATA]" at bounding box center [767, 198] width 62 height 18
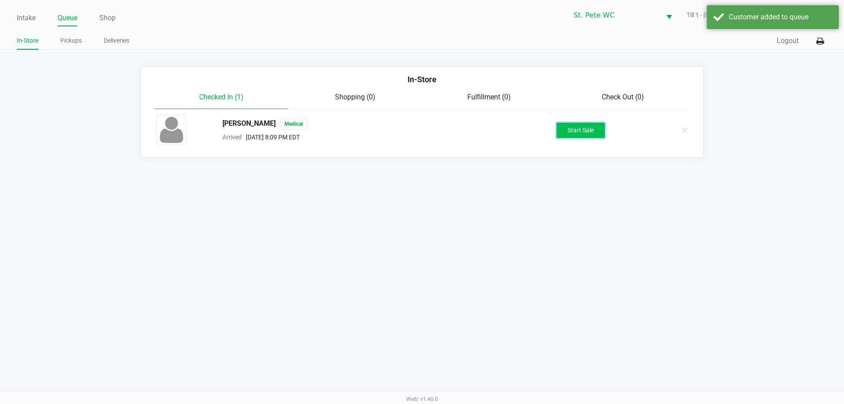
click at [590, 131] on button "Start Sale" at bounding box center [581, 130] width 48 height 15
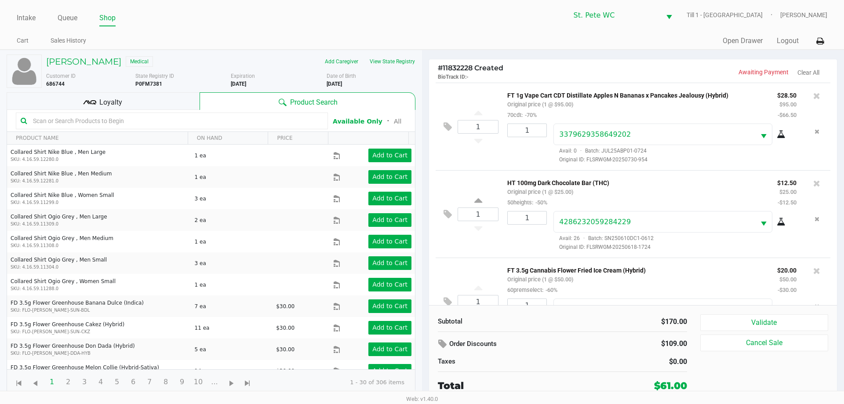
click at [282, 121] on input "text" at bounding box center [176, 120] width 294 height 13
type input "W-JUL25FIC01-0808W-JUL25FIC01-0808"
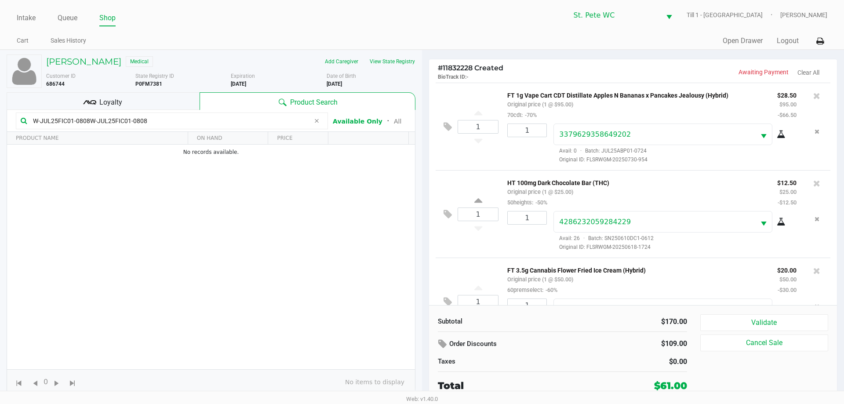
click at [316, 120] on icon at bounding box center [316, 120] width 5 height 7
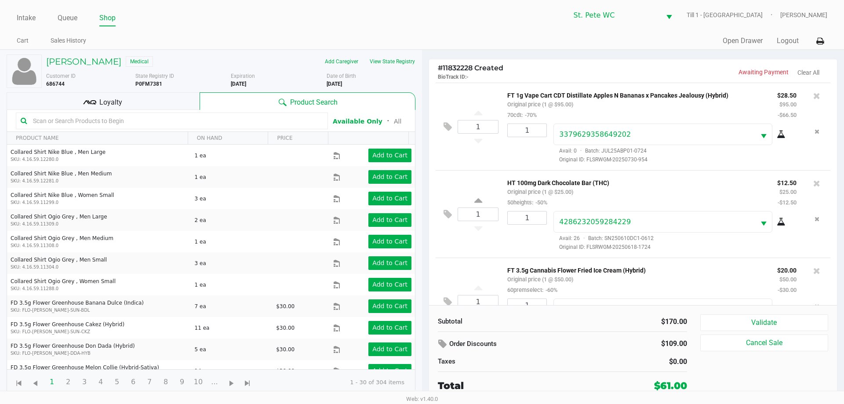
click at [649, 95] on p "FT 1g Vape Cart CDT Distillate Apples N Bananas x Pancakes Jealousy (Hybrid)" at bounding box center [636, 94] width 257 height 9
click at [597, 179] on p "HT 100mg Dark Chocolate Bar (THC)" at bounding box center [636, 181] width 257 height 9
click at [642, 282] on div "FT 3.5g Cannabis Flower Fried Ice Cream (Hybrid) Original price (1 @ $50.00) 60…" at bounding box center [636, 280] width 270 height 30
click at [291, 113] on div at bounding box center [172, 121] width 312 height 17
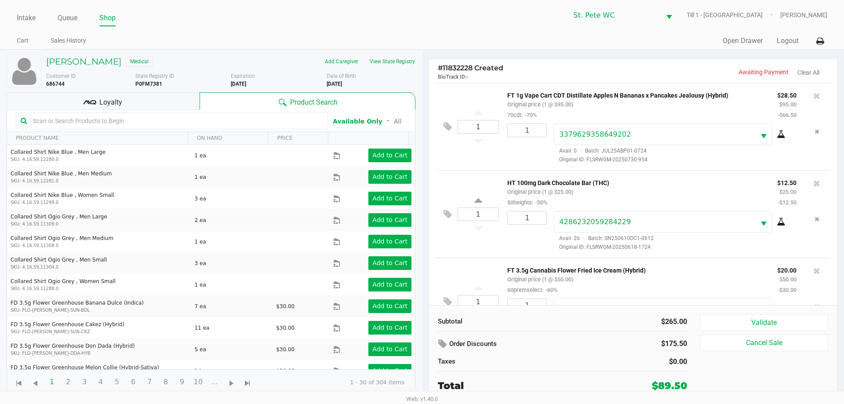
click at [288, 118] on input "text" at bounding box center [176, 120] width 294 height 13
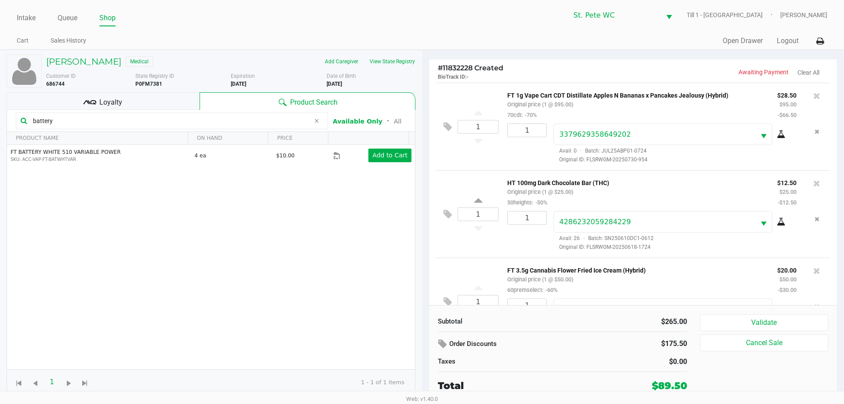
type input "battery"
click at [391, 167] on div "FT BATTERY WHITE 510 VARIABLE POWER SKU: ACC-VAP-FT-BATWHTVAR 4 ea $10.00 Add t…" at bounding box center [211, 257] width 408 height 225
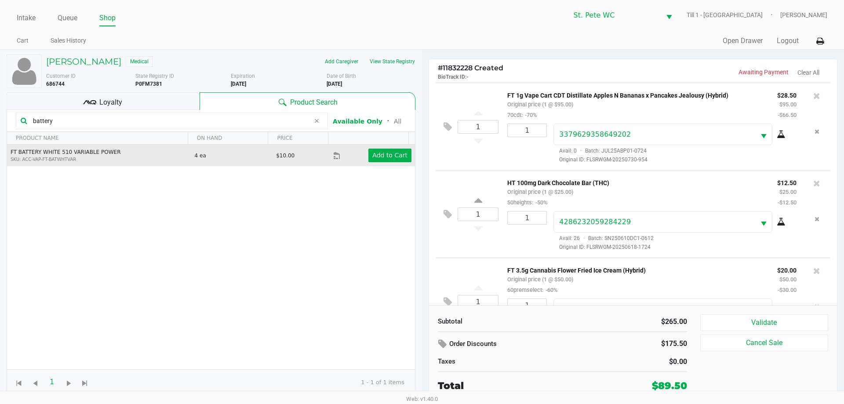
click at [384, 148] on td "Add to Cart" at bounding box center [374, 156] width 82 height 22
click at [384, 147] on td "Add to Cart" at bounding box center [374, 156] width 82 height 22
click at [385, 148] on td "Add to Cart" at bounding box center [374, 156] width 82 height 22
click at [385, 155] on app-button-loader "Add to Cart" at bounding box center [390, 155] width 35 height 7
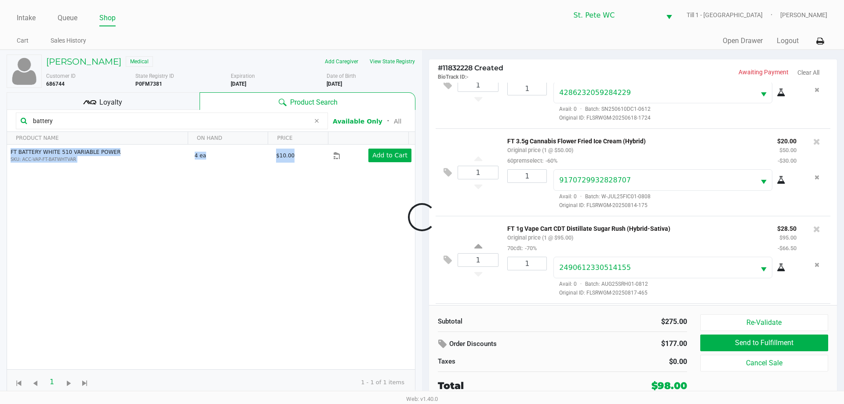
scroll to position [184, 0]
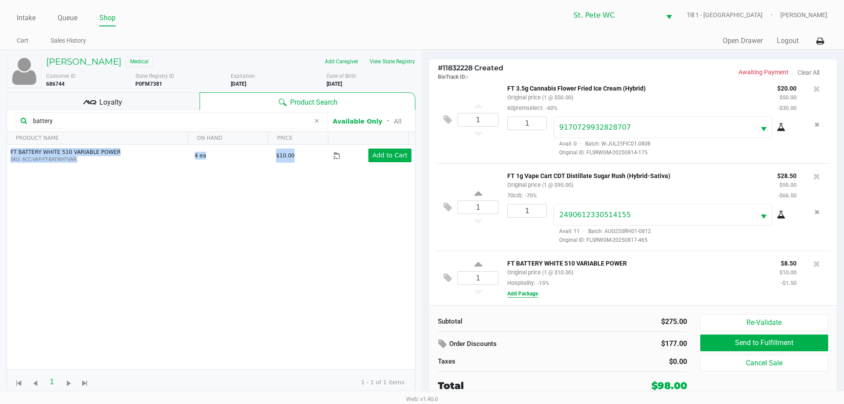
click at [515, 296] on button "Add Package" at bounding box center [523, 294] width 31 height 8
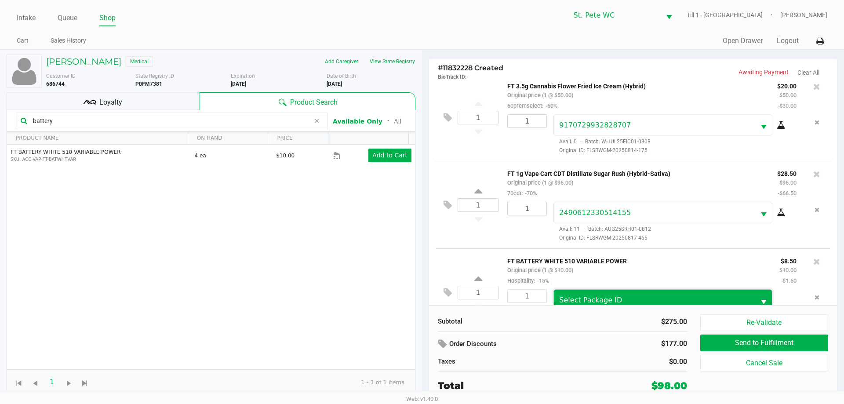
click at [602, 297] on span "Select Package ID" at bounding box center [654, 300] width 190 height 11
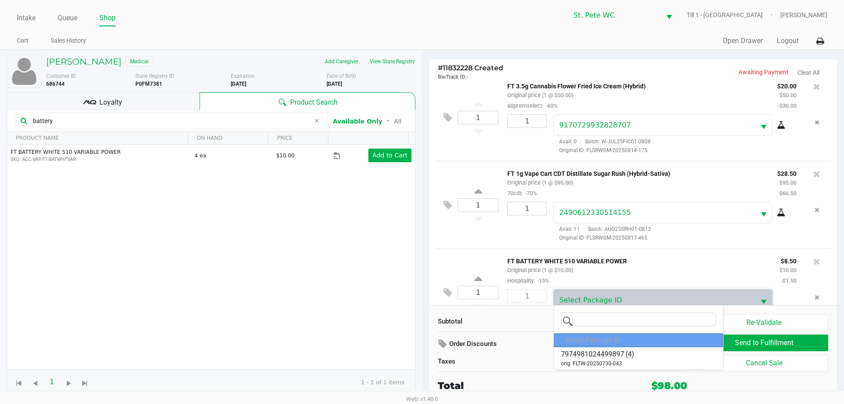
scroll to position [217, 0]
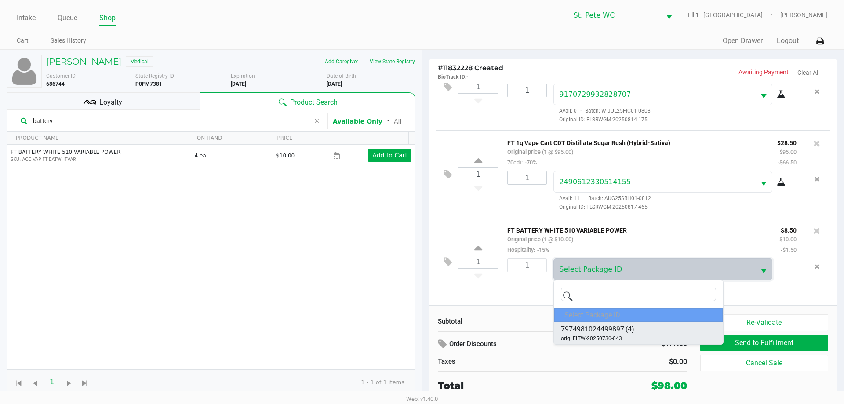
click at [608, 324] on li "7974981024499897 (4) orig: FLTW-20250730-043" at bounding box center [638, 333] width 169 height 22
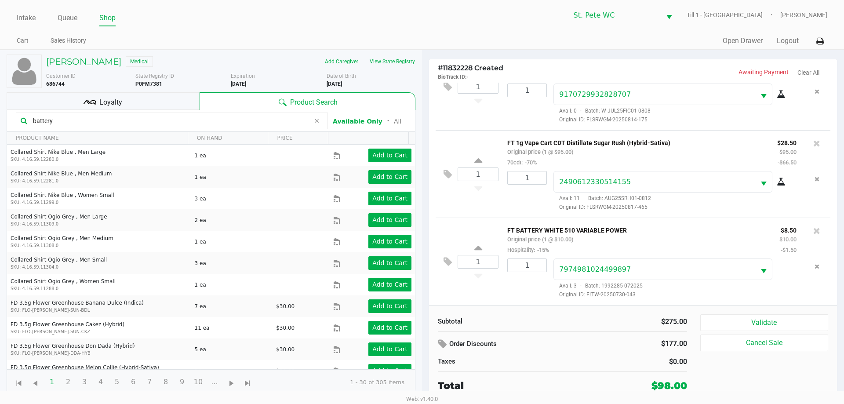
click at [708, 312] on div "Subtotal $275.00 Order Discounts $177.00 Taxes $0.00 Total $98.00 Validate Canc…" at bounding box center [633, 353] width 408 height 97
click at [716, 326] on button "Validate" at bounding box center [765, 322] width 128 height 17
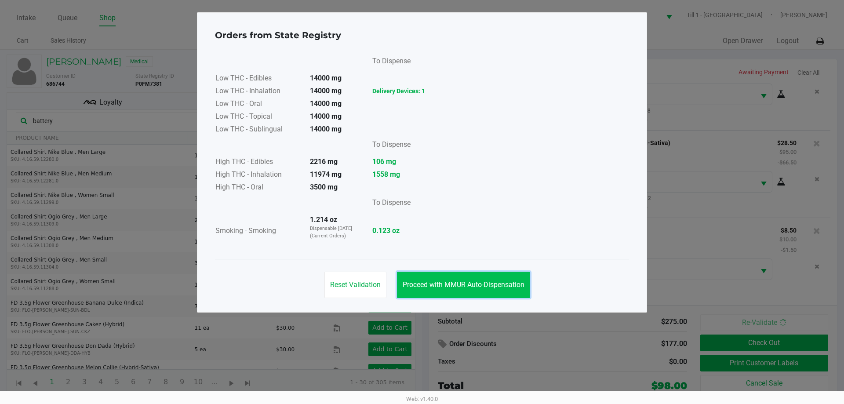
click at [488, 278] on button "Proceed with MMUR Auto-Dispensation" at bounding box center [463, 285] width 133 height 26
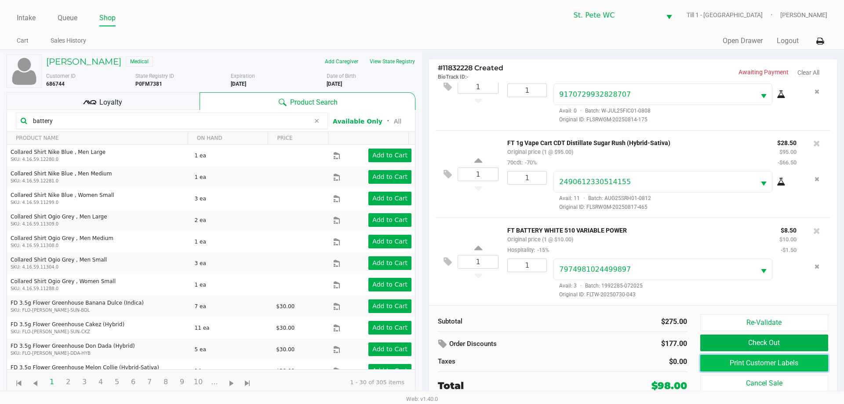
click at [740, 361] on button "Print Customer Labels" at bounding box center [765, 363] width 128 height 17
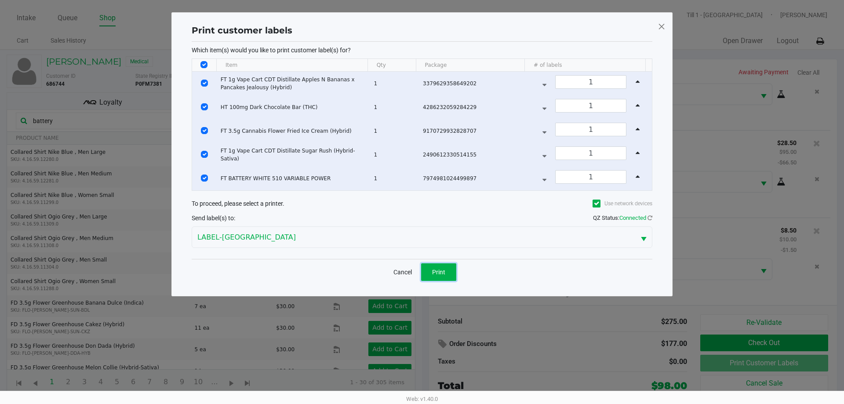
click at [441, 269] on span "Print" at bounding box center [438, 272] width 13 height 7
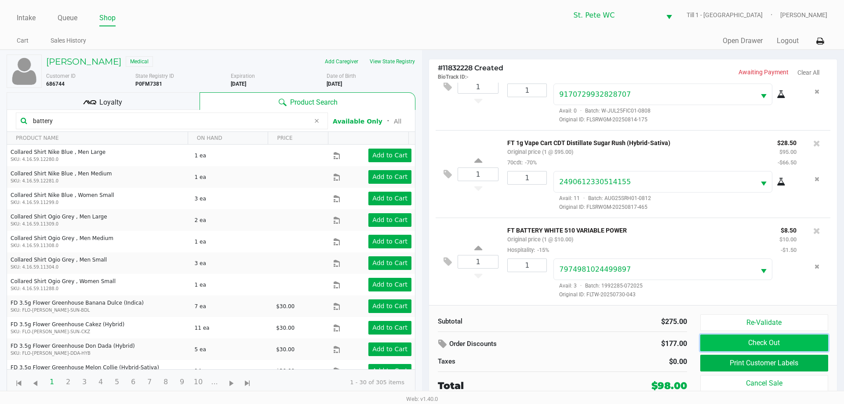
click at [786, 341] on button "Check Out" at bounding box center [765, 343] width 128 height 17
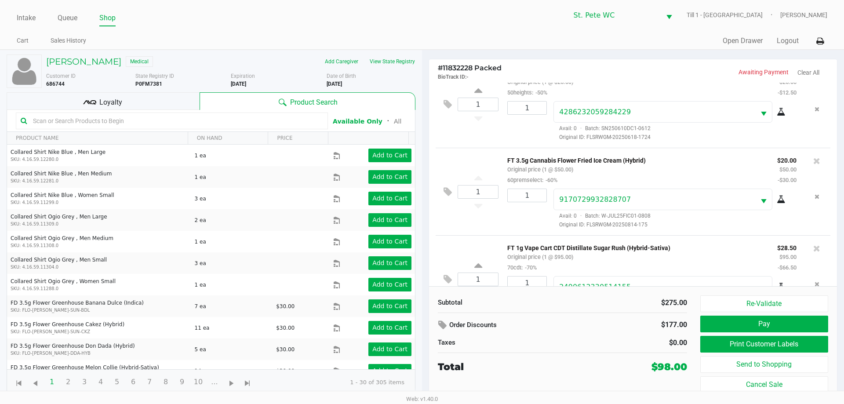
scroll to position [176, 0]
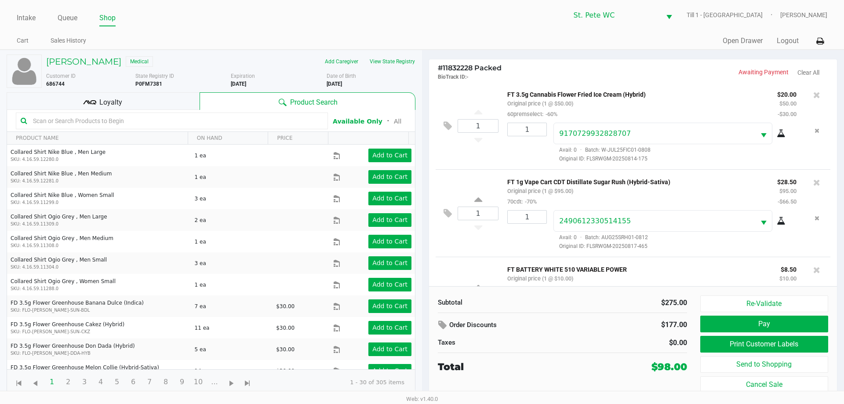
click at [130, 106] on div "Loyalty" at bounding box center [103, 101] width 193 height 18
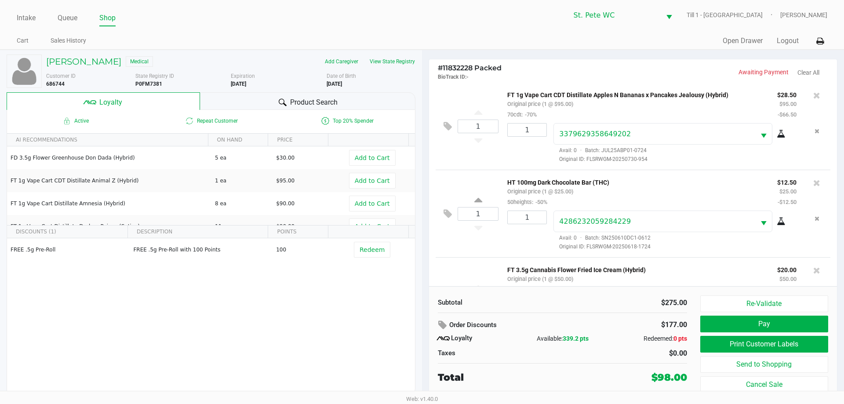
scroll to position [0, 0]
drag, startPoint x: 661, startPoint y: 304, endPoint x: 668, endPoint y: 304, distance: 6.6
click at [668, 304] on div "$275.00" at bounding box center [629, 303] width 118 height 11
click at [617, 312] on div "Subtotal $275.00 Order Discounts $177.00 Loyalty Available: 339.2 pts Redeemed:…" at bounding box center [562, 340] width 263 height 89
click at [749, 325] on button "Pay" at bounding box center [765, 324] width 128 height 17
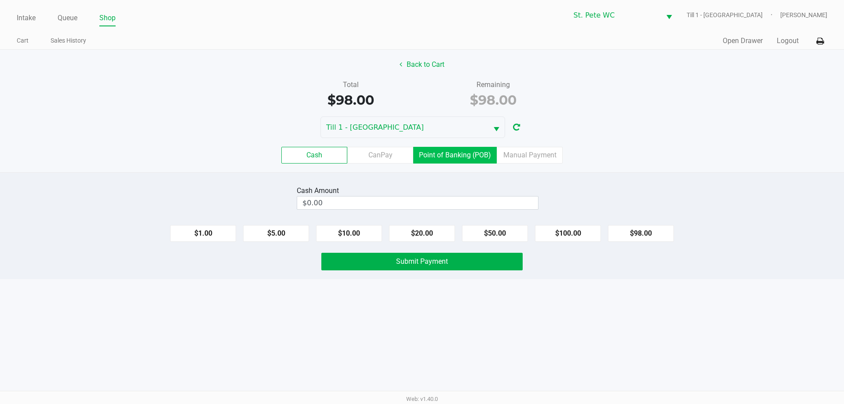
click at [440, 156] on label "Point of Banking (POB)" at bounding box center [455, 155] width 84 height 17
click at [0, 0] on 7 "Point of Banking (POB)" at bounding box center [0, 0] width 0 height 0
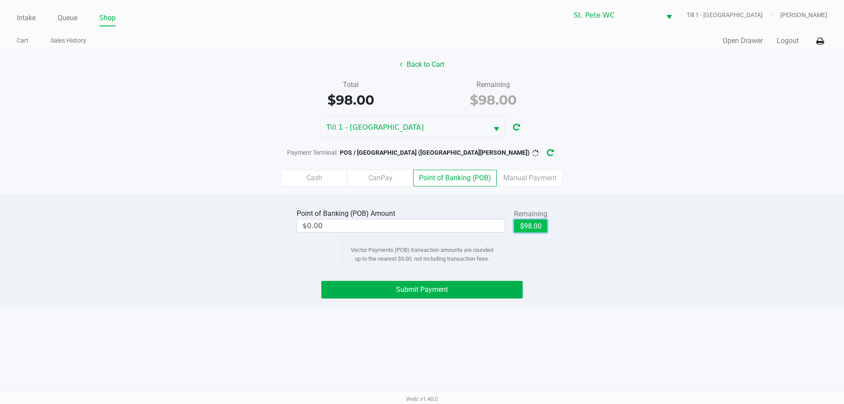
click at [531, 223] on button "$98.00" at bounding box center [530, 225] width 33 height 13
type input "$98.00"
click at [606, 181] on div "Cash CanPay Point of Banking (POB) Manual Payment" at bounding box center [422, 178] width 844 height 17
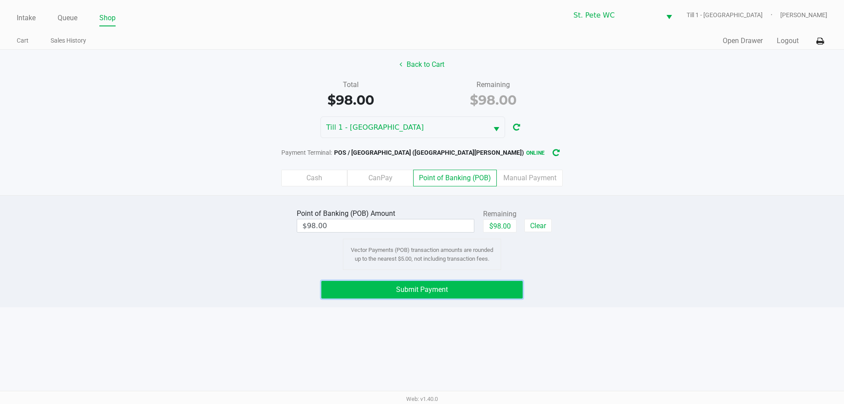
click at [495, 287] on button "Submit Payment" at bounding box center [421, 290] width 201 height 18
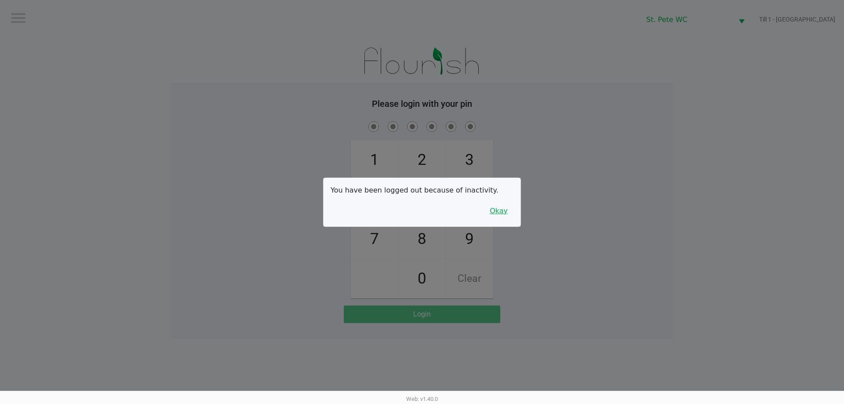
click at [493, 210] on button "Okay" at bounding box center [498, 211] width 29 height 17
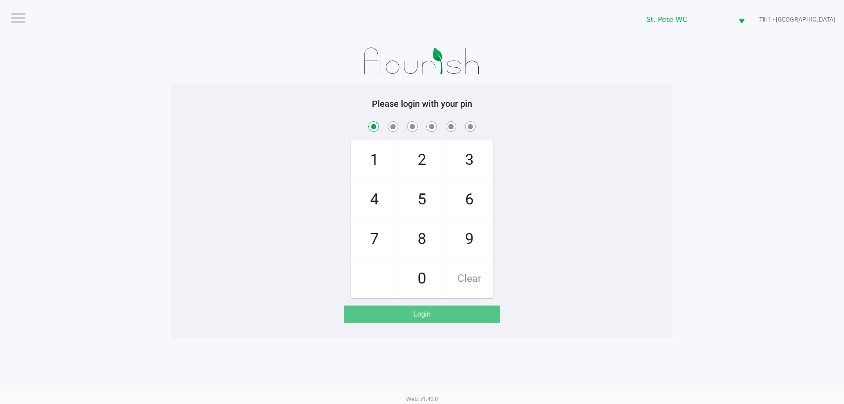
checkbox input "true"
checkbox input "false"
checkbox input "true"
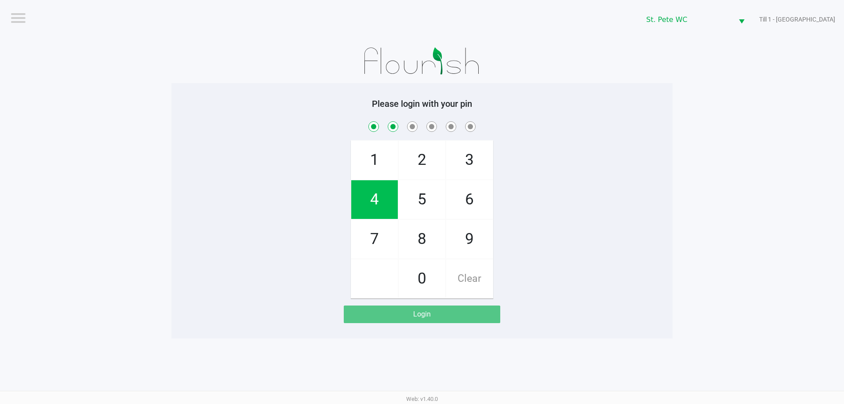
checkbox input "true"
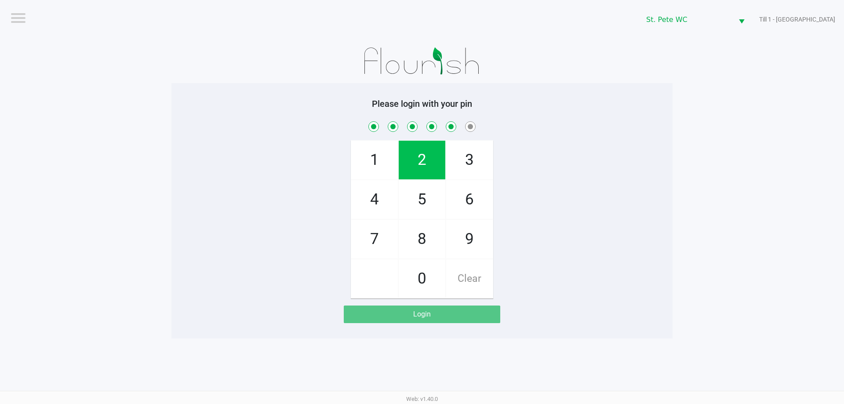
checkbox input "true"
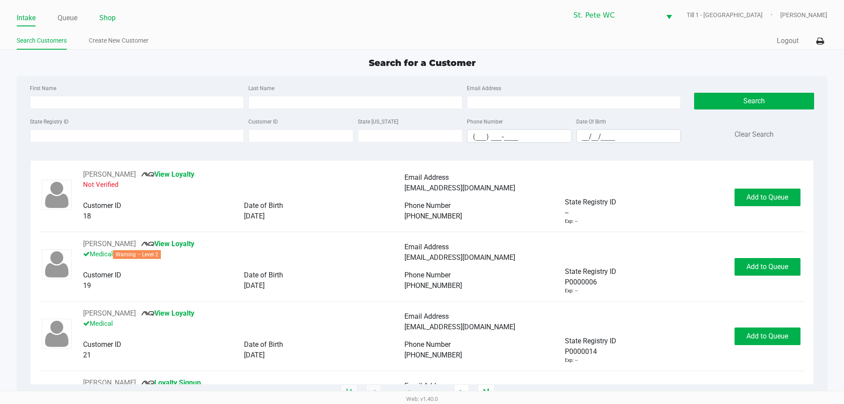
click at [107, 15] on link "Shop" at bounding box center [107, 18] width 16 height 12
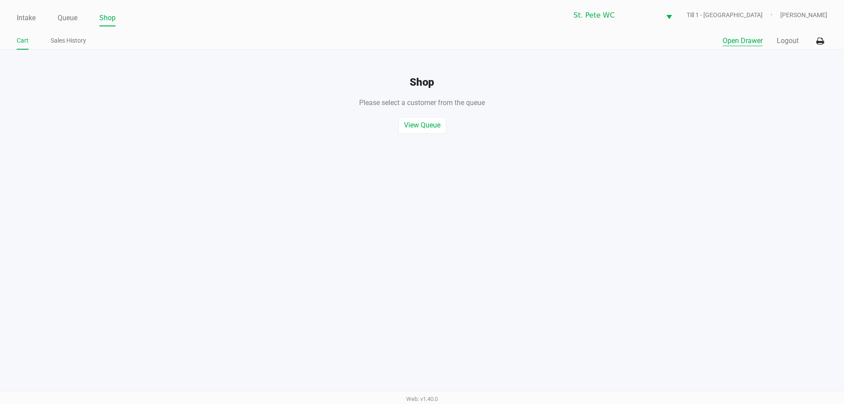
click at [738, 40] on button "Open Drawer" at bounding box center [743, 41] width 40 height 11
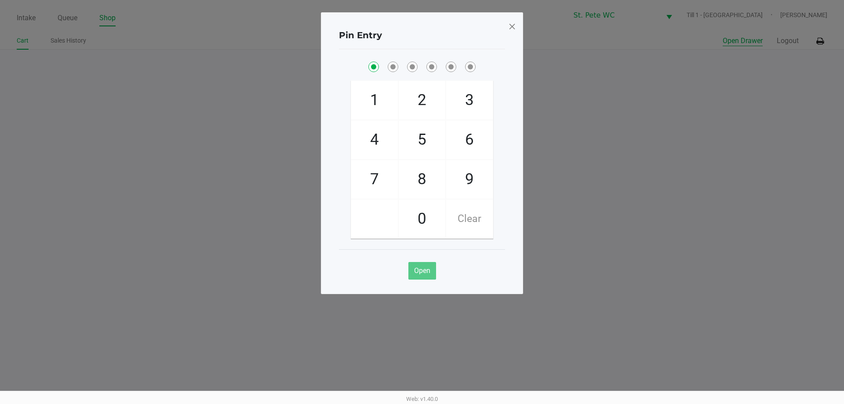
checkbox input "true"
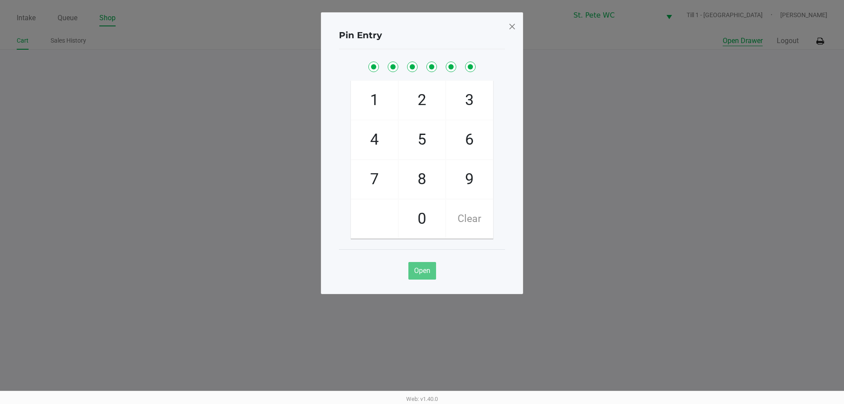
checkbox input "true"
checkbox input "false"
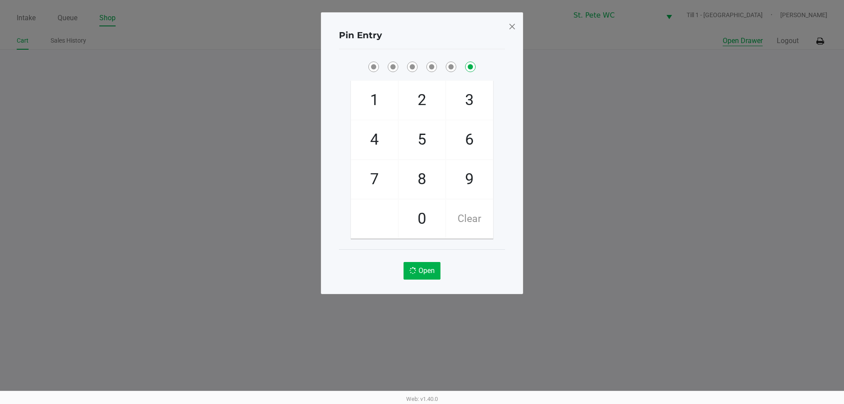
checkbox input "false"
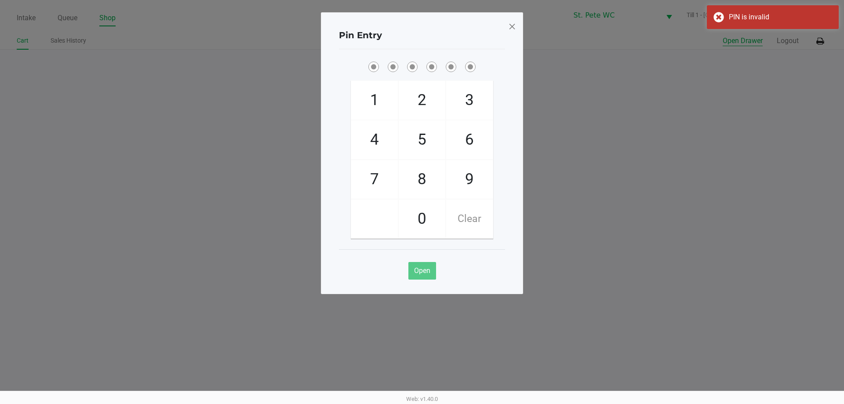
checkbox input "true"
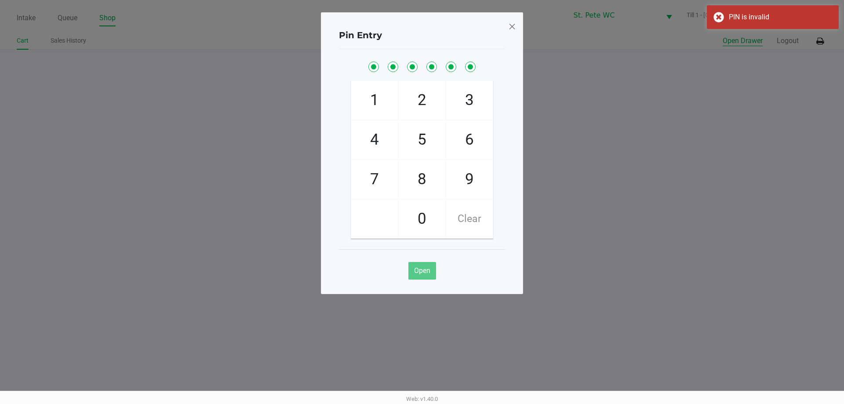
checkbox input "true"
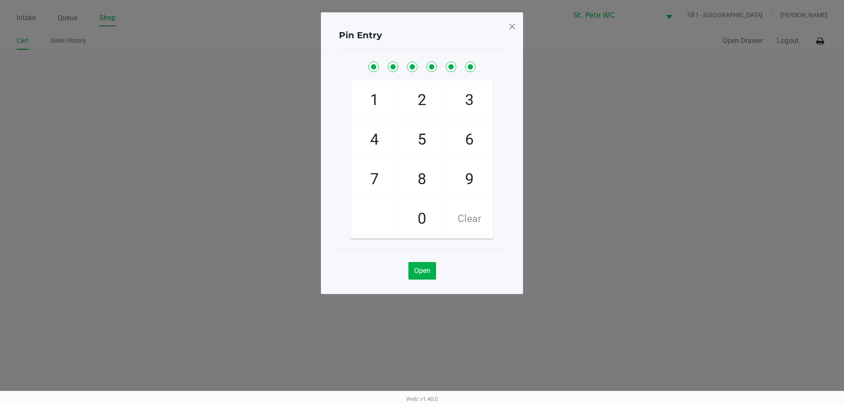
click at [514, 28] on span at bounding box center [512, 26] width 8 height 14
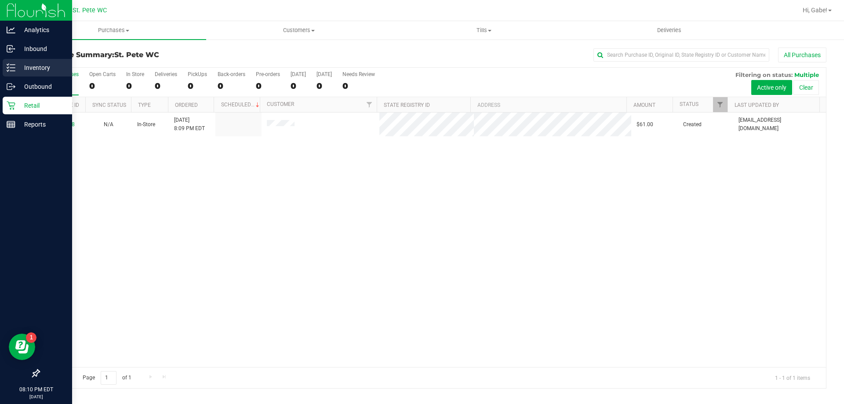
click at [16, 71] on p "Inventory" at bounding box center [41, 67] width 53 height 11
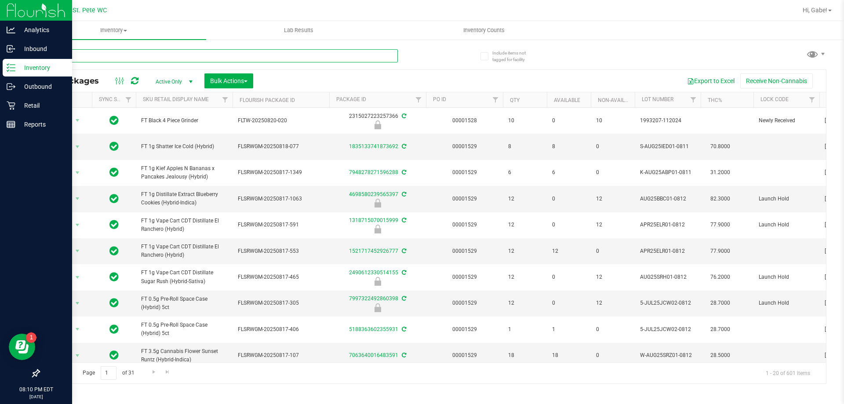
click at [171, 54] on input "text" at bounding box center [218, 55] width 359 height 13
type input "AUG25SRH01-0812"
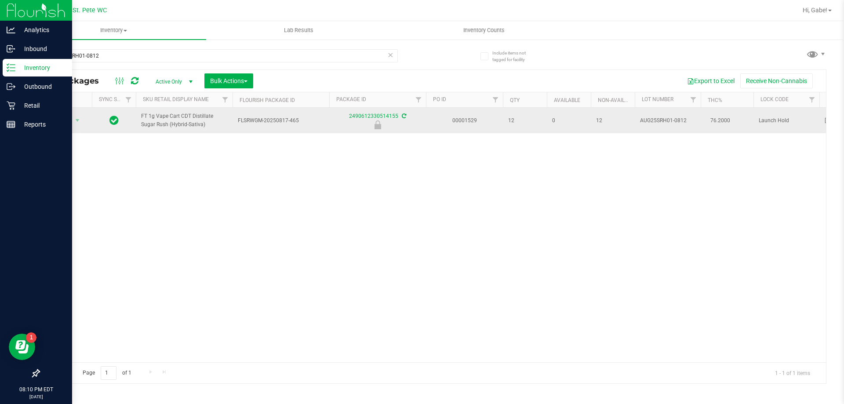
click at [74, 117] on td "Action Action Edit attributes Global inventory Locate package Package audit log…" at bounding box center [65, 121] width 53 height 26
click at [69, 121] on span "Action" at bounding box center [60, 120] width 24 height 12
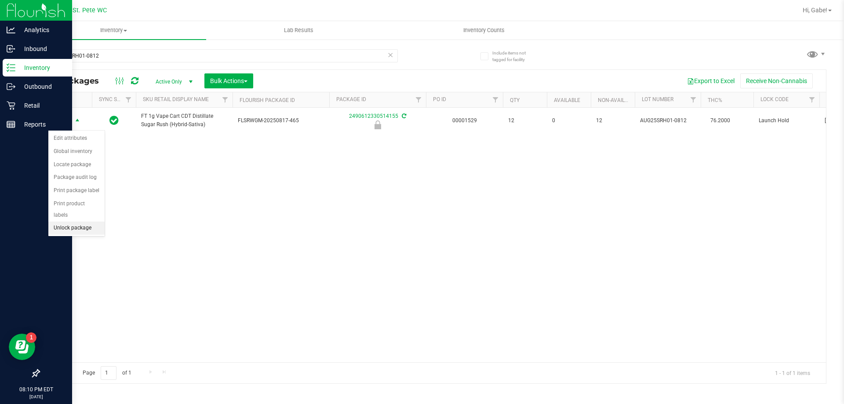
click at [74, 222] on li "Unlock package" at bounding box center [76, 228] width 56 height 13
